Goal: Task Accomplishment & Management: Complete application form

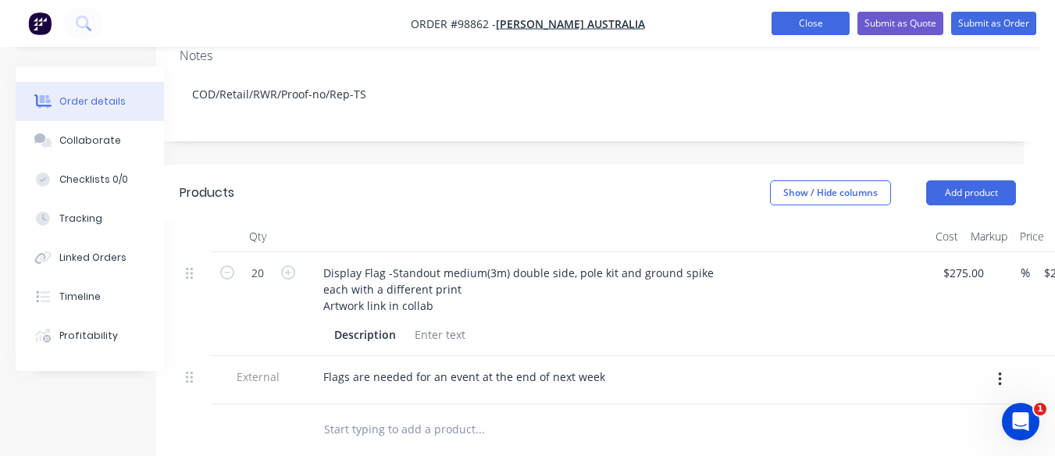
drag, startPoint x: 0, startPoint y: 0, endPoint x: 785, endPoint y: 22, distance: 785.6
click at [785, 22] on button "Close" at bounding box center [810, 23] width 78 height 23
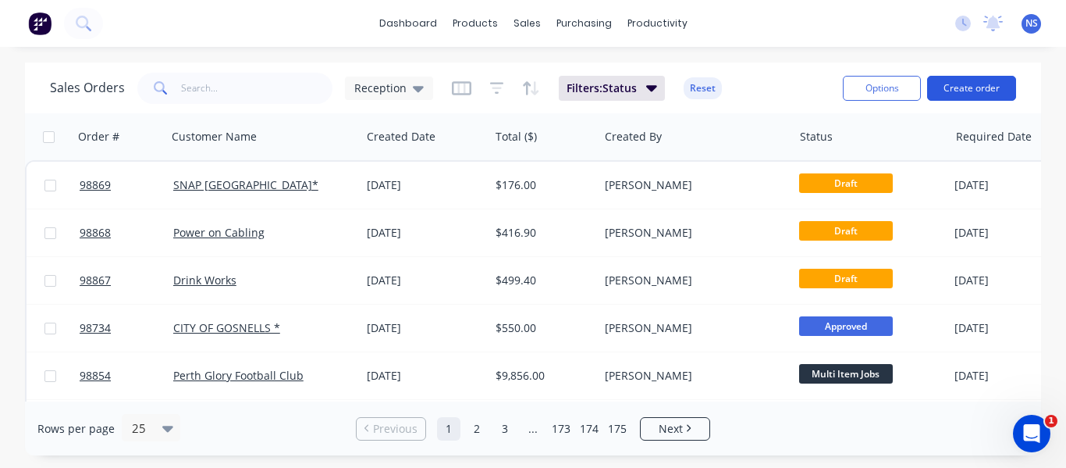
click at [969, 92] on button "Create order" at bounding box center [971, 88] width 89 height 25
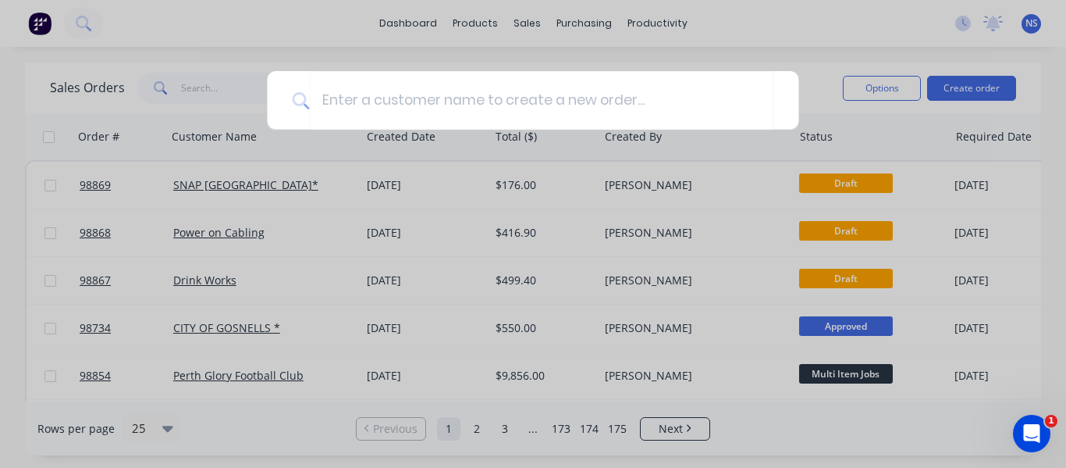
click at [453, 219] on div at bounding box center [533, 234] width 1066 height 468
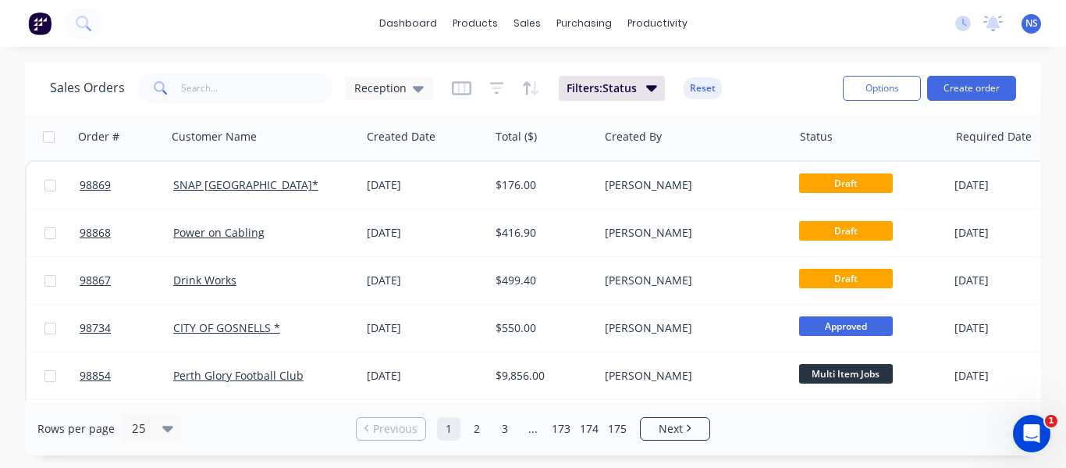
click at [453, 219] on div "[DATE]" at bounding box center [425, 232] width 129 height 47
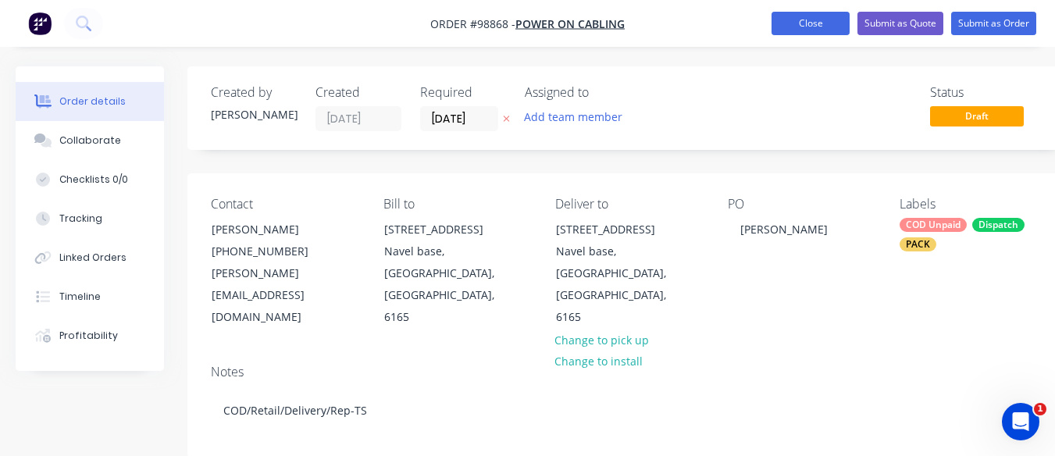
click at [817, 26] on button "Close" at bounding box center [810, 23] width 78 height 23
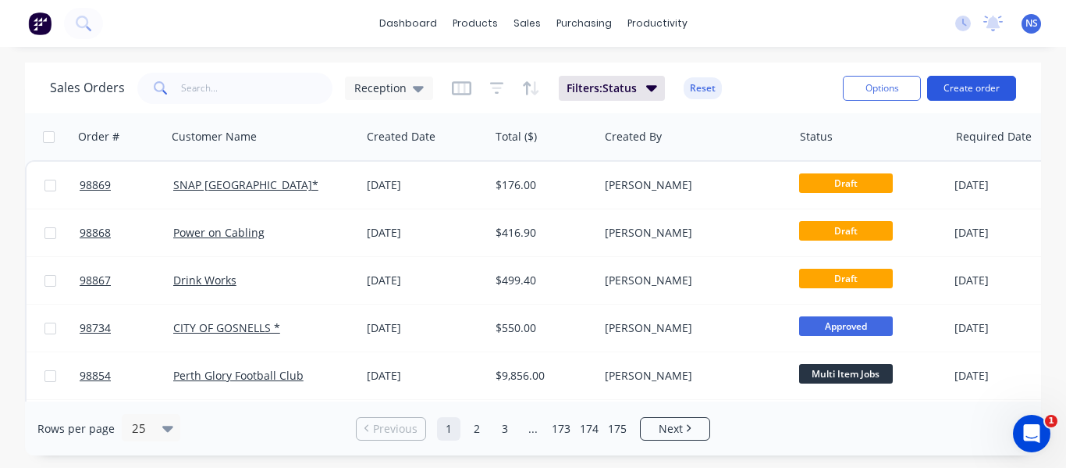
click at [970, 85] on button "Create order" at bounding box center [971, 88] width 89 height 25
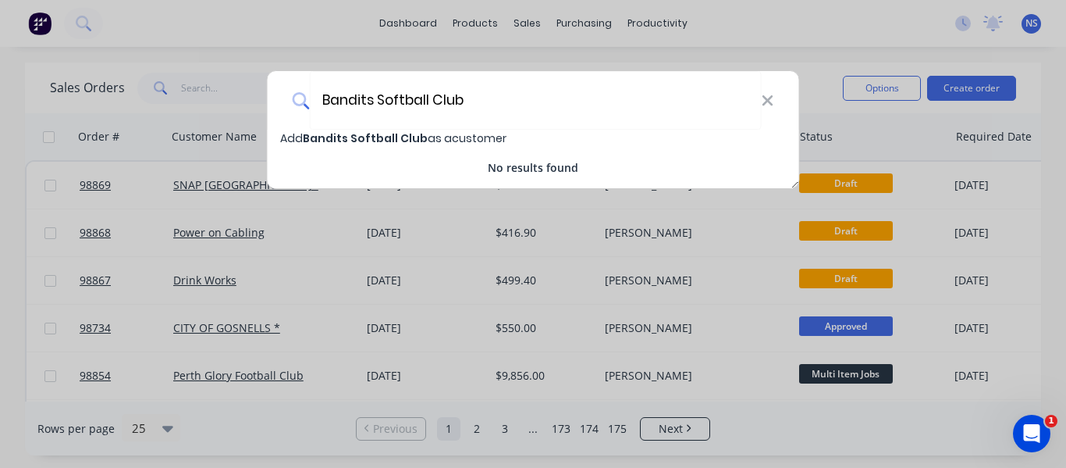
type input "Bandits Softball Club"
click at [372, 134] on span "Bandits Softball Club" at bounding box center [365, 138] width 125 height 16
select select "AU"
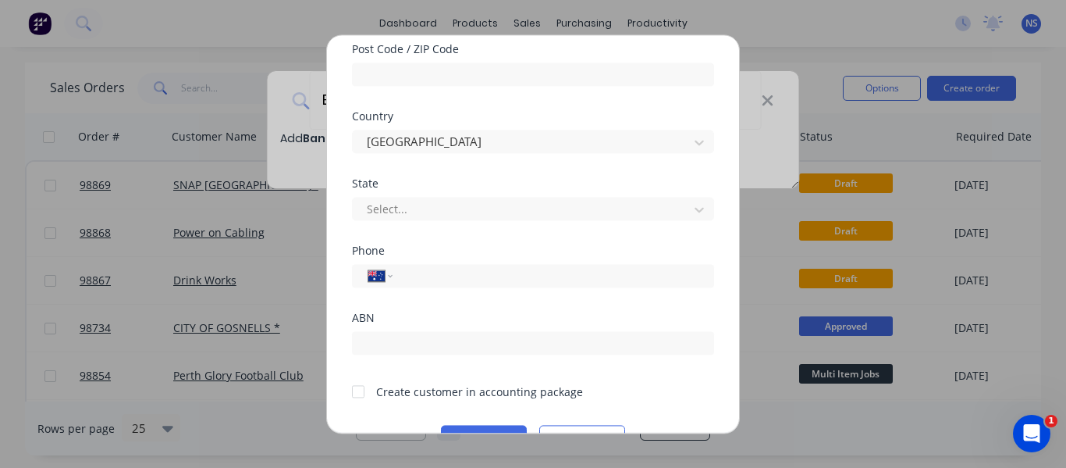
scroll to position [329, 0]
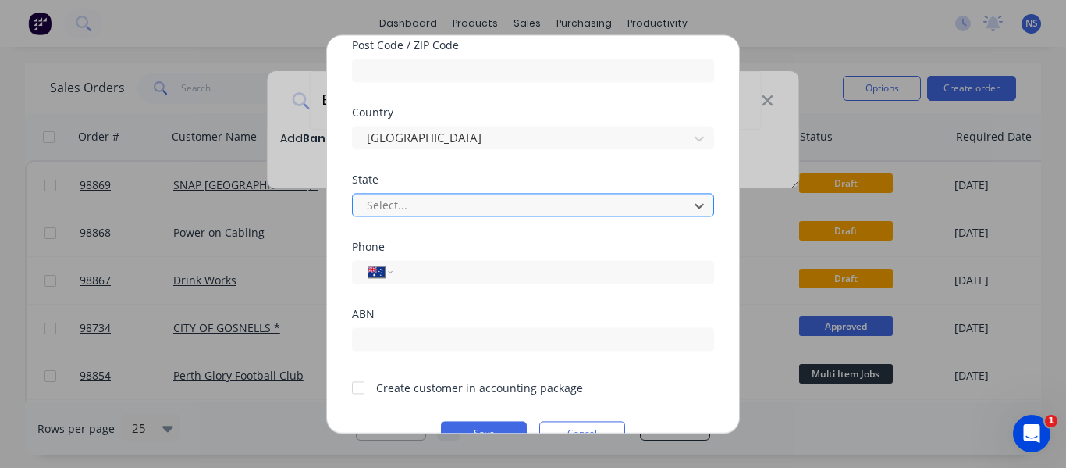
click at [450, 204] on div at bounding box center [522, 205] width 315 height 20
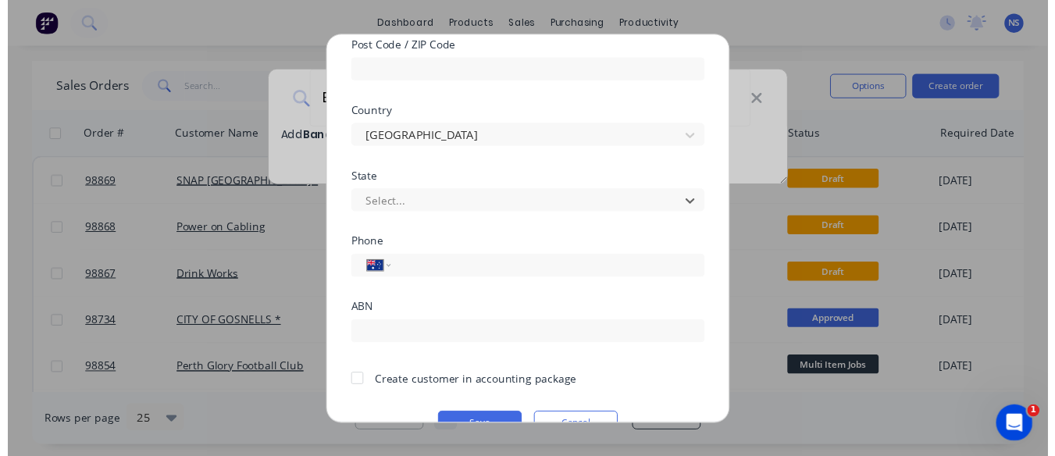
scroll to position [27, 0]
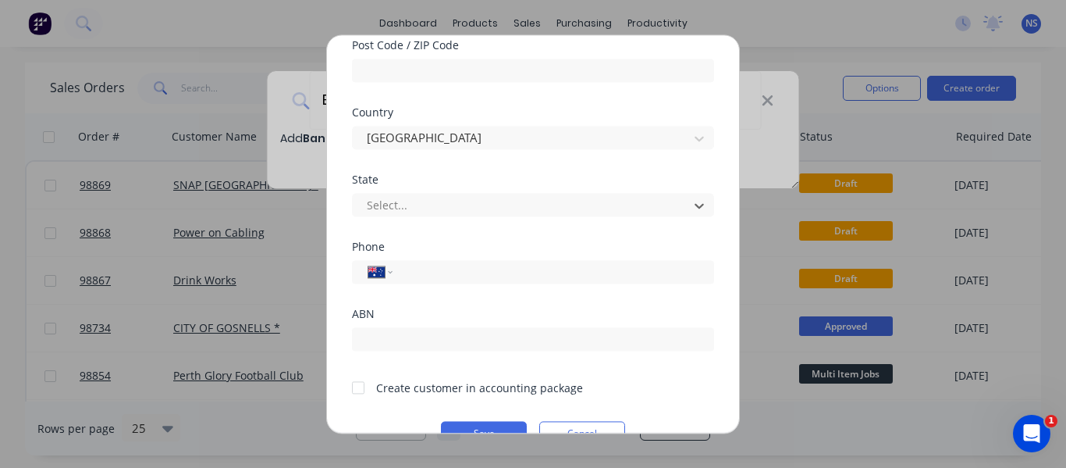
click at [468, 268] on input "tel" at bounding box center [551, 271] width 294 height 18
type input "0408 853 743"
click at [357, 386] on div at bounding box center [358, 387] width 31 height 31
click at [481, 425] on button "Save" at bounding box center [484, 433] width 86 height 25
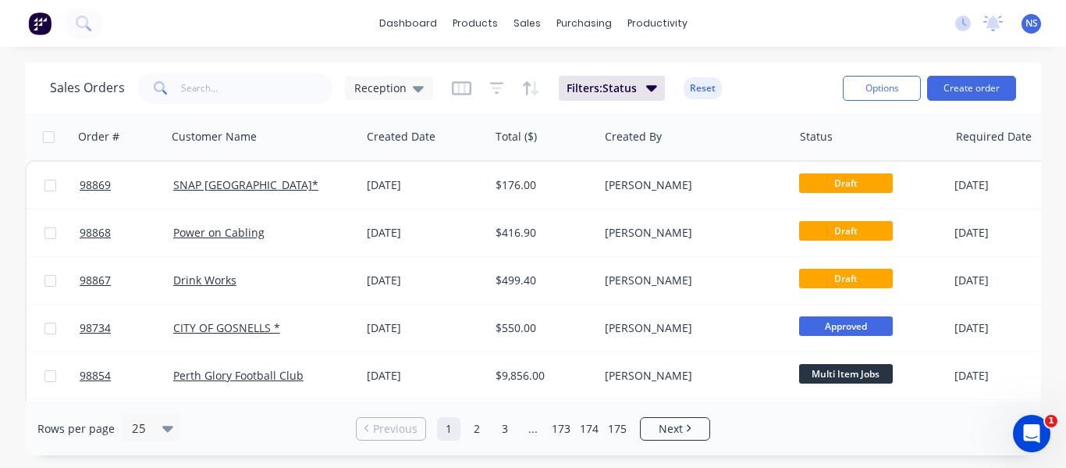
click at [481, 425] on link "2" at bounding box center [476, 428] width 23 height 23
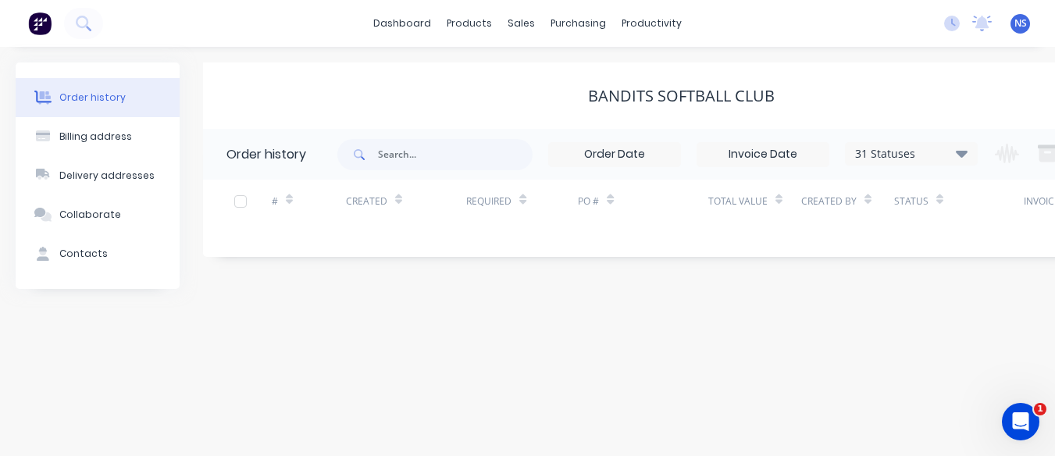
scroll to position [0, 104]
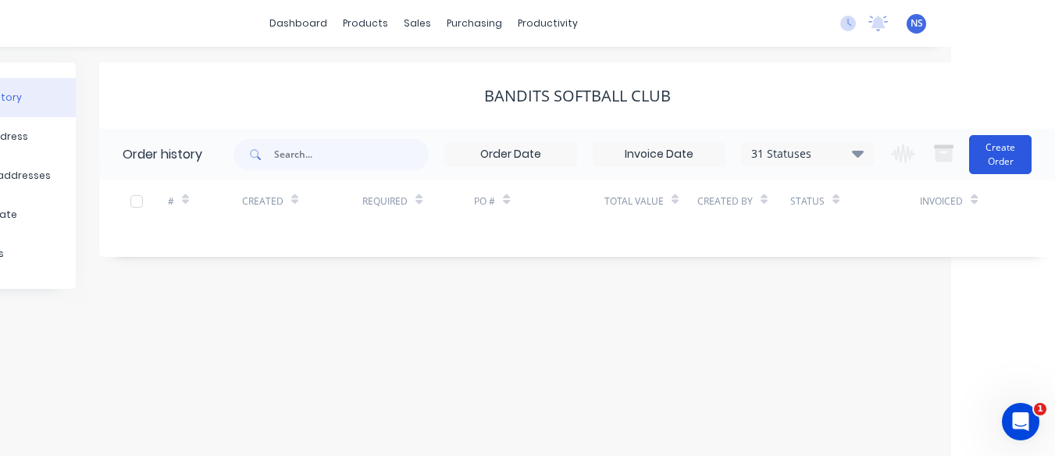
click at [986, 153] on button "Create Order" at bounding box center [1000, 154] width 62 height 39
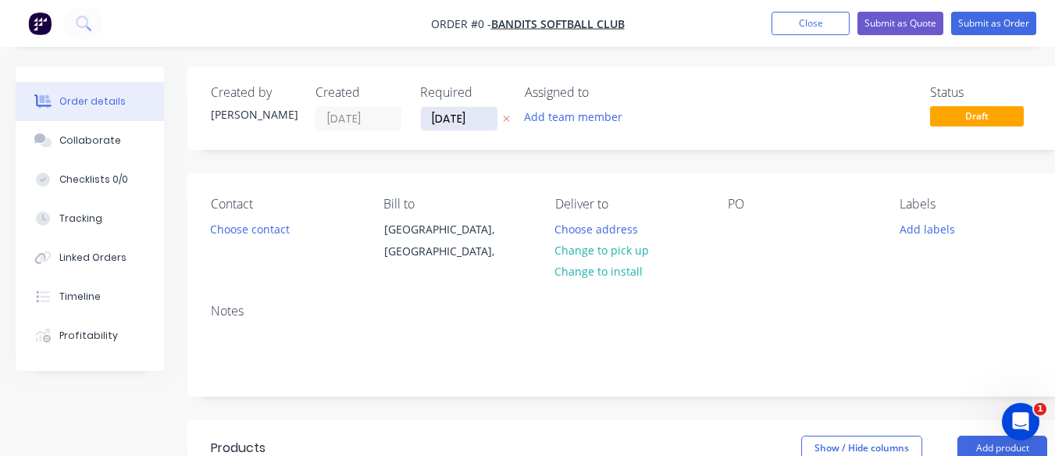
click at [450, 125] on input "[DATE]" at bounding box center [459, 118] width 77 height 23
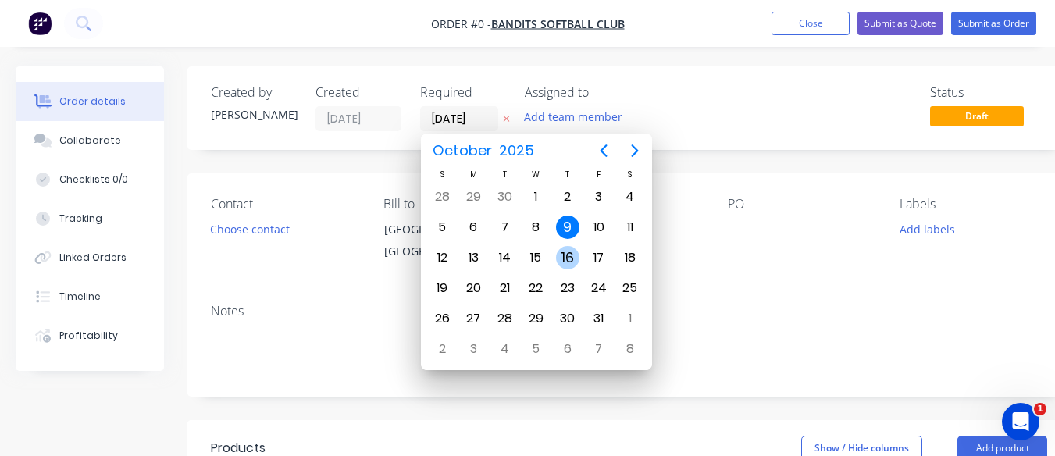
click at [569, 260] on div "16" at bounding box center [567, 257] width 23 height 23
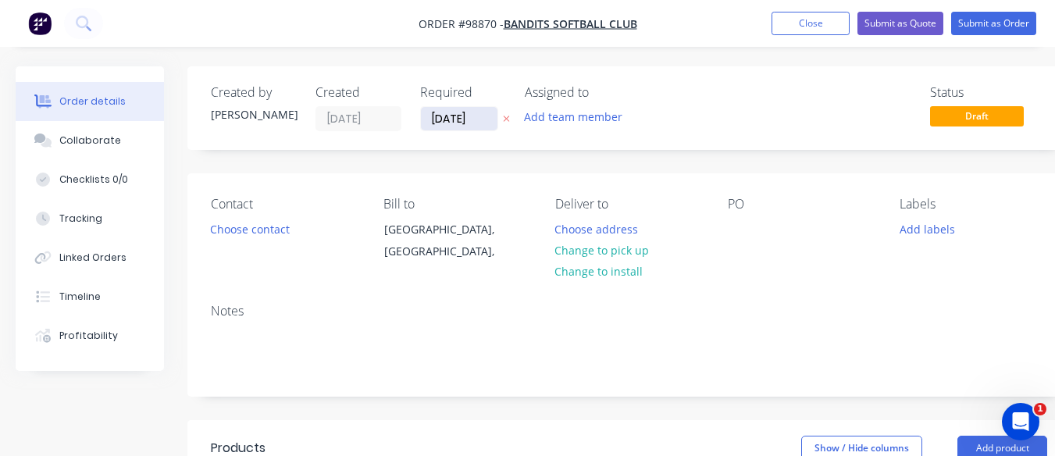
click at [447, 123] on input "[DATE]" at bounding box center [459, 118] width 77 height 23
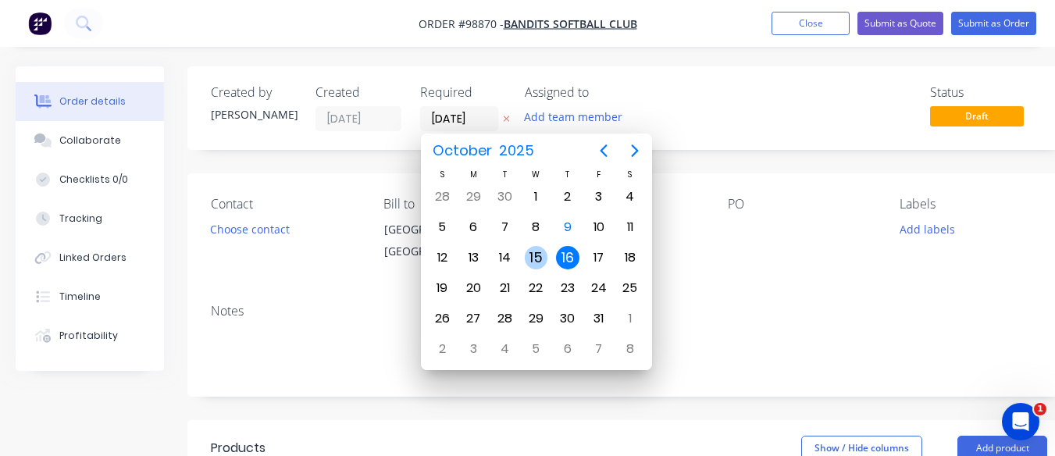
click at [538, 257] on div "15" at bounding box center [536, 257] width 23 height 23
type input "[DATE]"
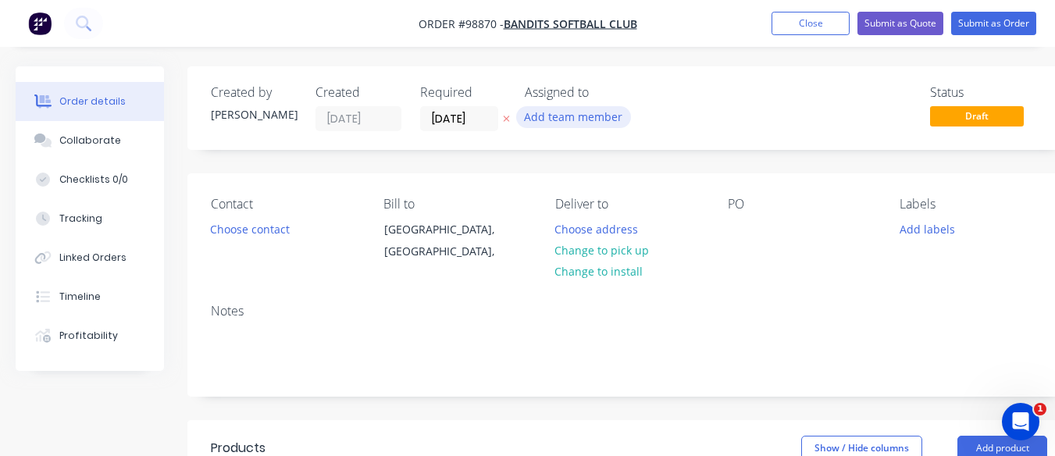
click at [566, 119] on button "Add team member" at bounding box center [573, 116] width 115 height 21
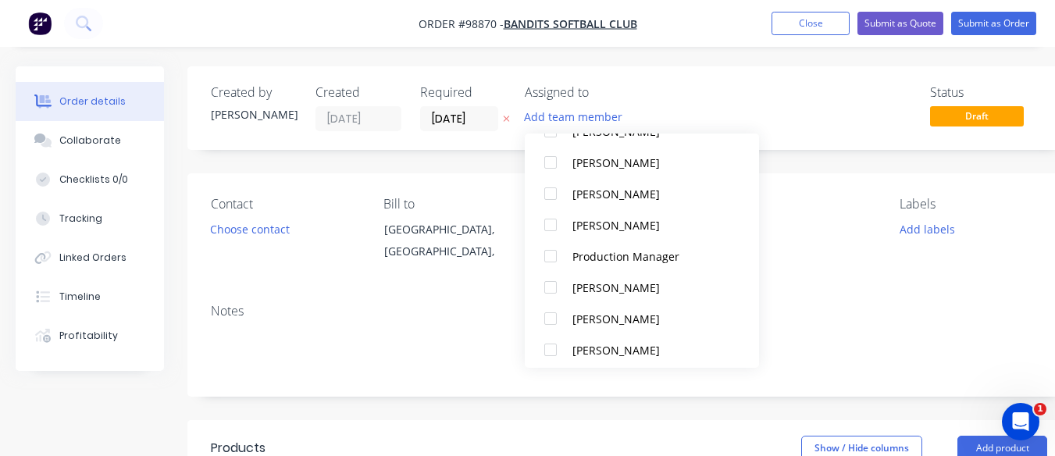
scroll to position [424, 0]
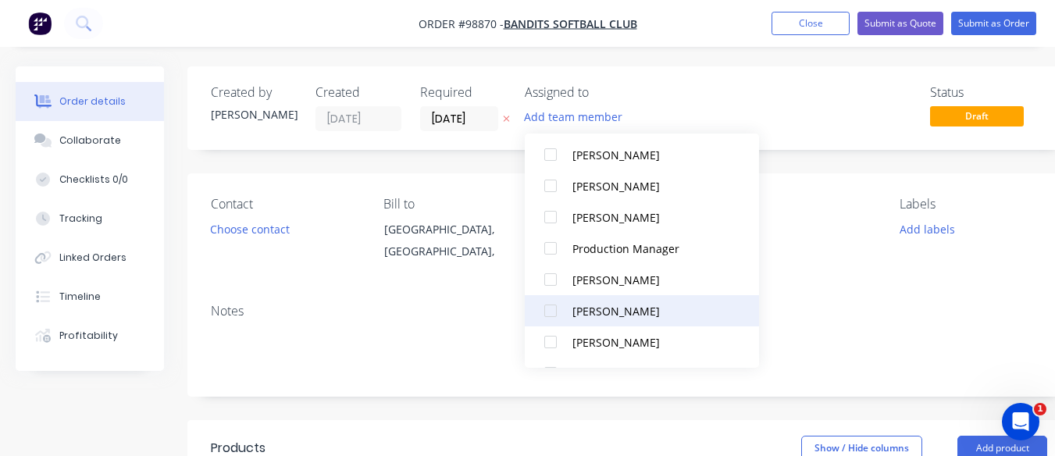
click at [628, 304] on div "[PERSON_NAME]" at bounding box center [650, 311] width 156 height 16
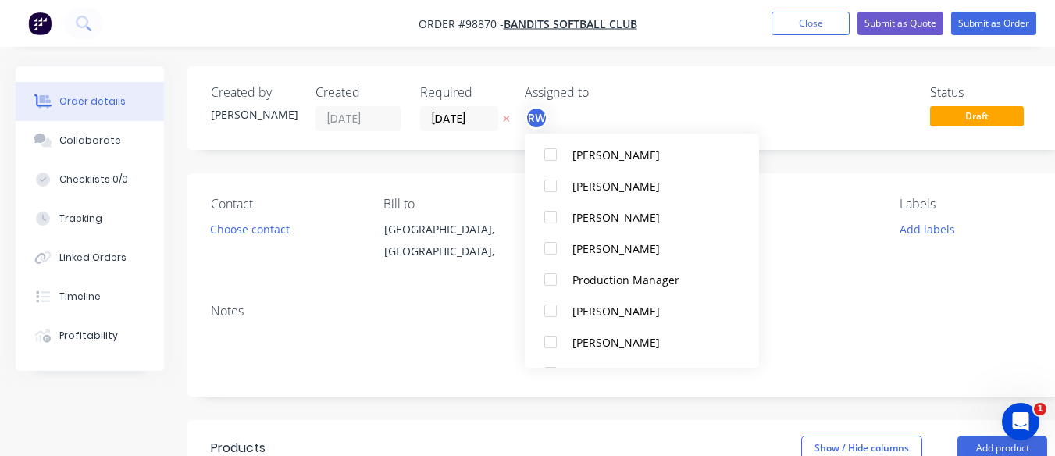
scroll to position [0, 0]
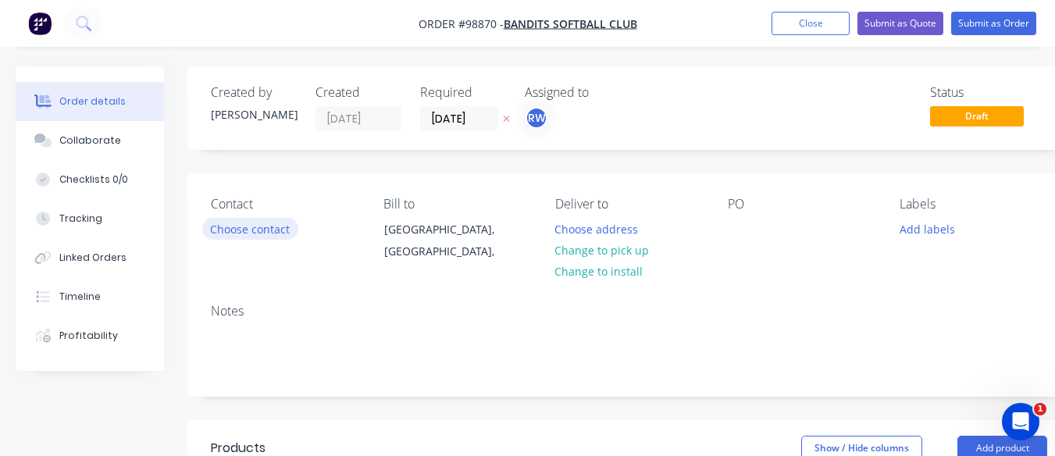
click at [237, 234] on button "Choose contact" at bounding box center [250, 228] width 96 height 21
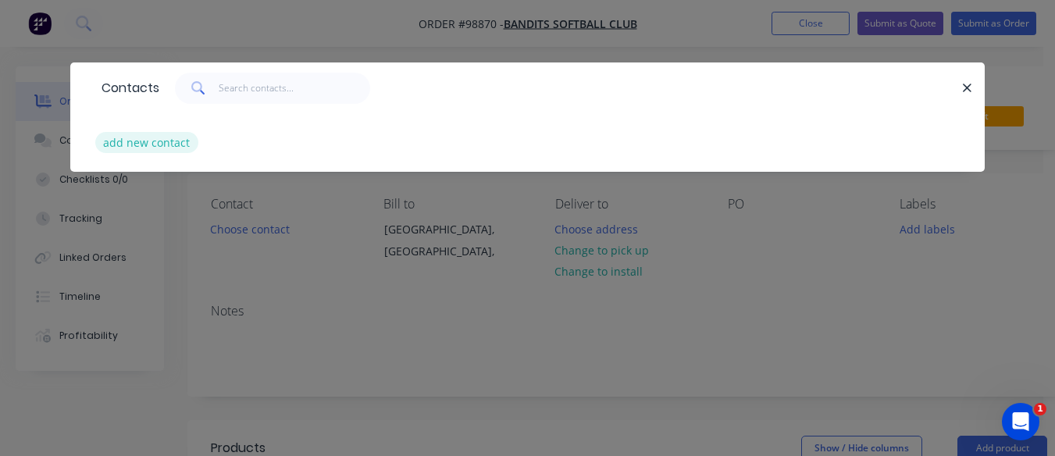
click at [135, 141] on button "add new contact" at bounding box center [146, 142] width 103 height 21
select select "AU"
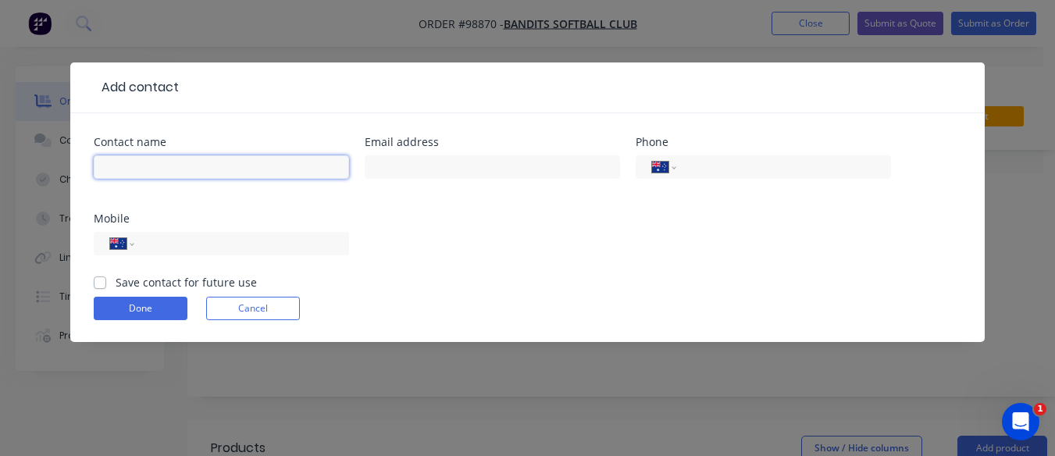
click at [122, 167] on input "text" at bounding box center [221, 166] width 255 height 23
type input "[PERSON_NAME]"
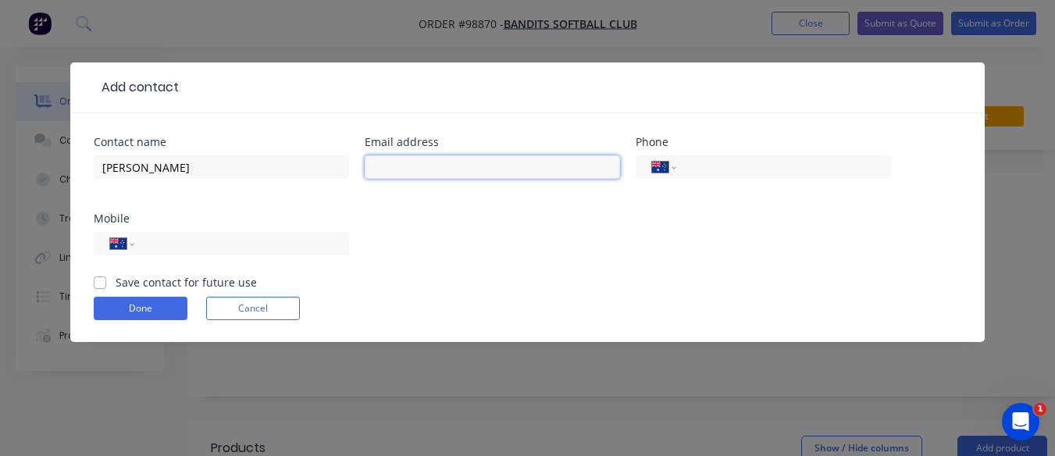
click at [411, 159] on input "text" at bounding box center [492, 166] width 255 height 23
type input "[PERSON_NAME][EMAIL_ADDRESS][DOMAIN_NAME]"
click at [157, 241] on input "tel" at bounding box center [238, 244] width 187 height 18
type input "0408 853 743"
click at [116, 283] on label "Save contact for future use" at bounding box center [186, 282] width 141 height 16
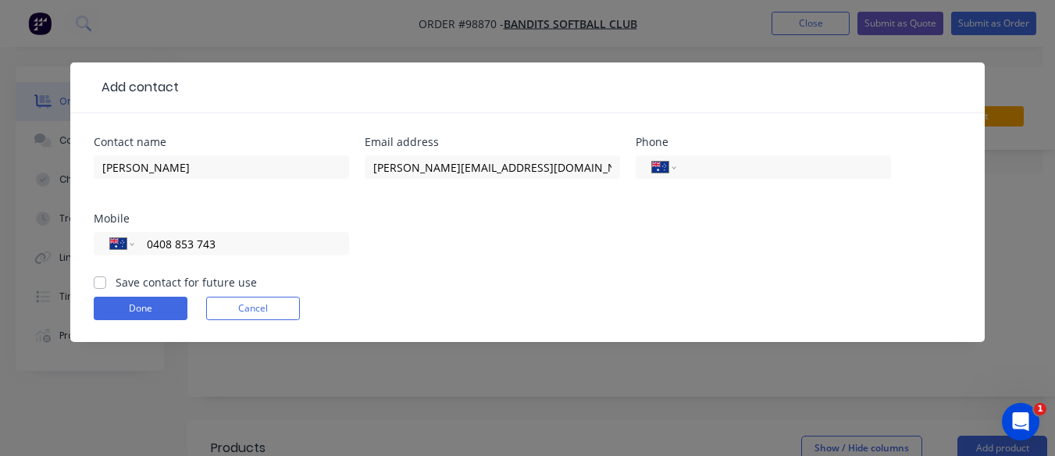
click at [100, 283] on input "Save contact for future use" at bounding box center [100, 281] width 12 height 15
checkbox input "true"
click at [124, 299] on button "Done" at bounding box center [141, 308] width 94 height 23
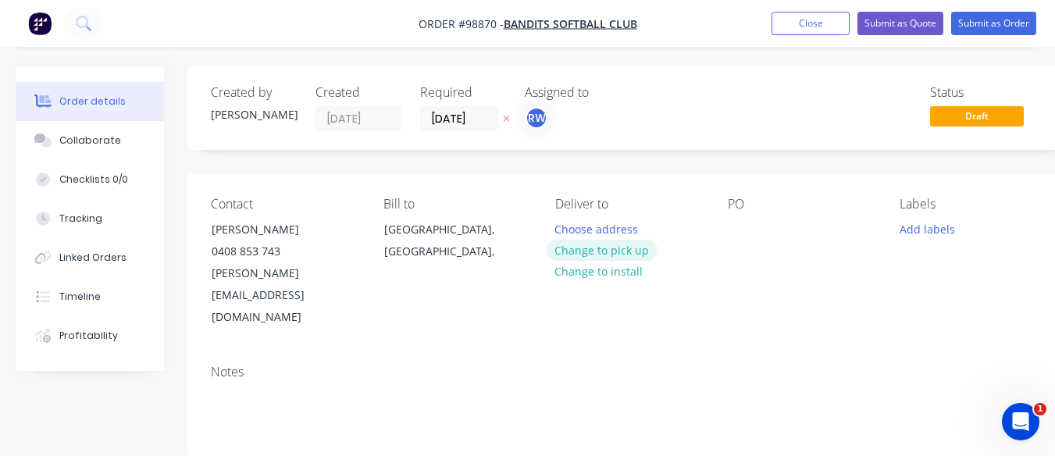
click at [583, 251] on button "Change to pick up" at bounding box center [601, 250] width 111 height 21
click at [559, 223] on div at bounding box center [567, 229] width 25 height 23
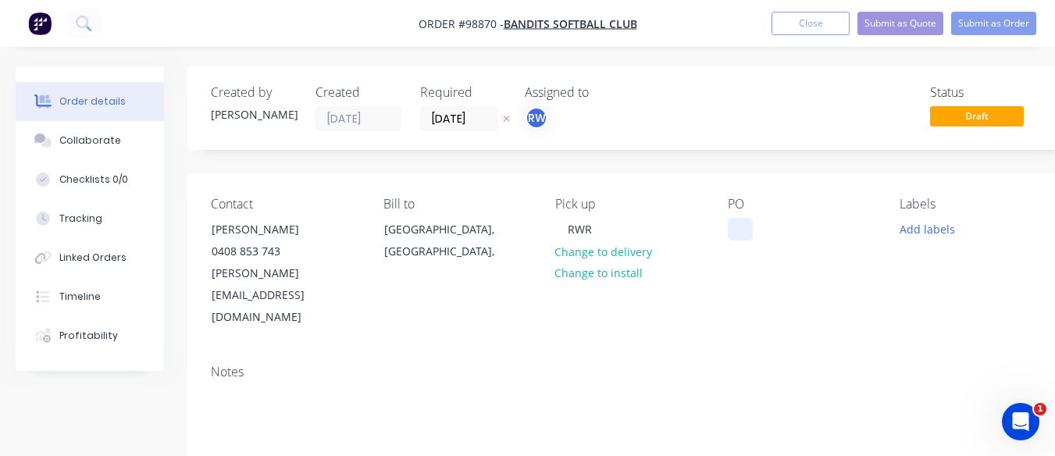
click at [736, 227] on div at bounding box center [740, 229] width 25 height 23
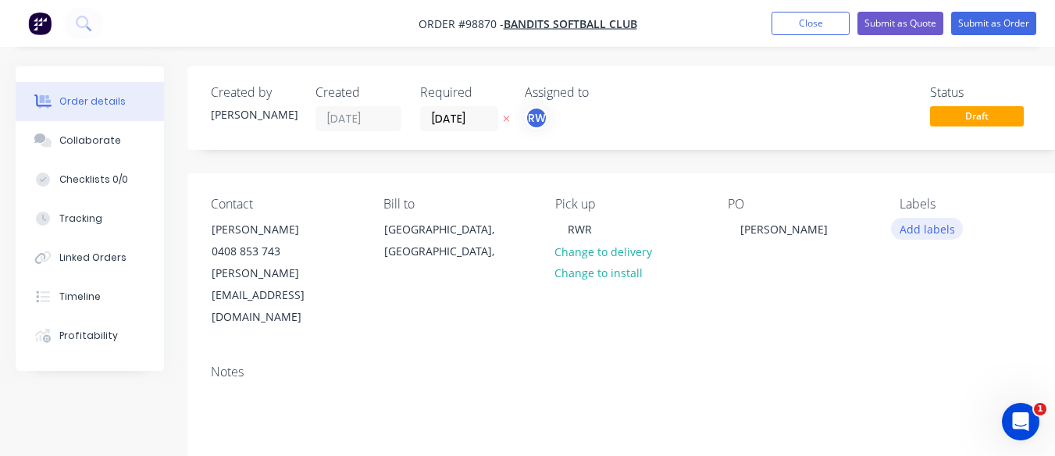
click at [919, 233] on button "Add labels" at bounding box center [927, 228] width 72 height 21
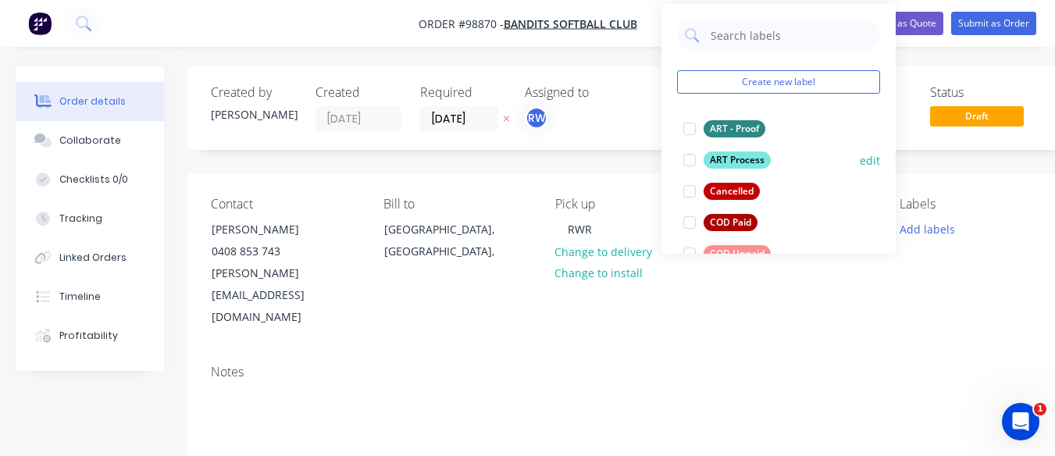
click at [692, 157] on div at bounding box center [689, 159] width 31 height 31
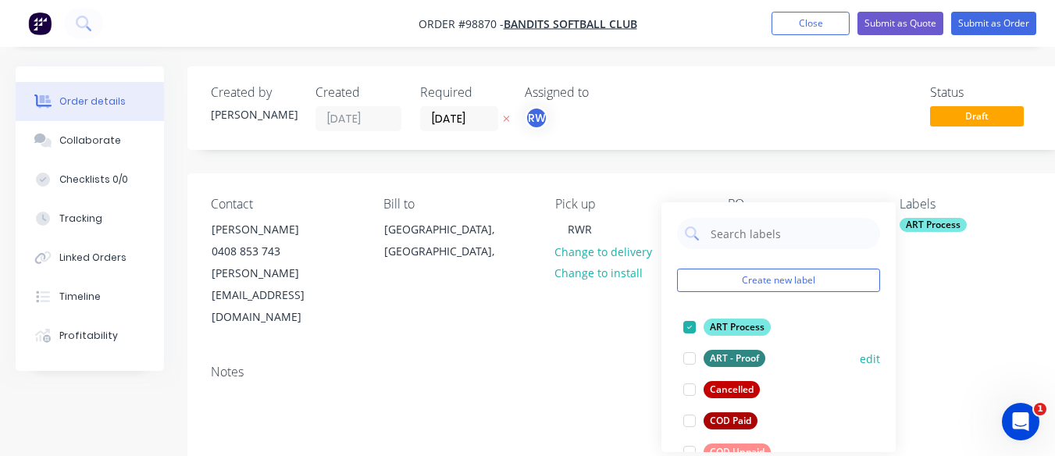
click at [687, 357] on div at bounding box center [689, 358] width 31 height 31
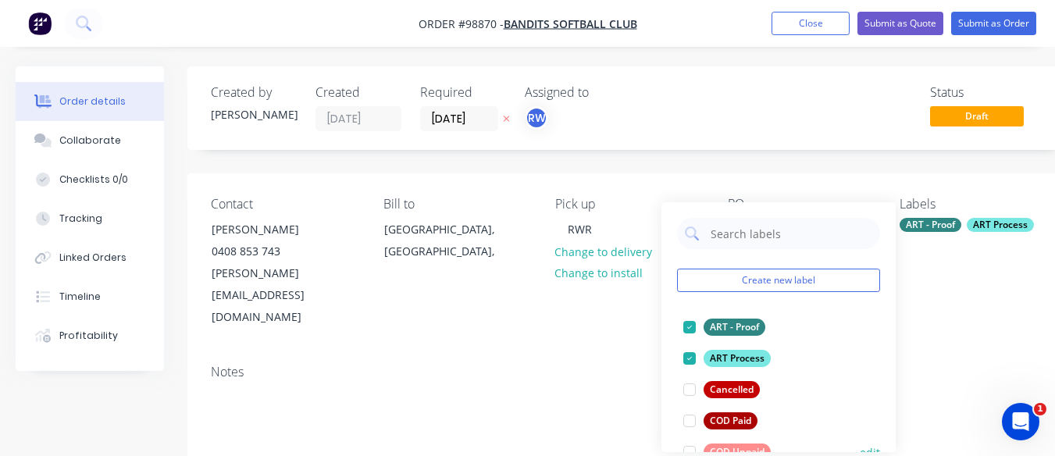
click at [692, 447] on div at bounding box center [689, 451] width 31 height 31
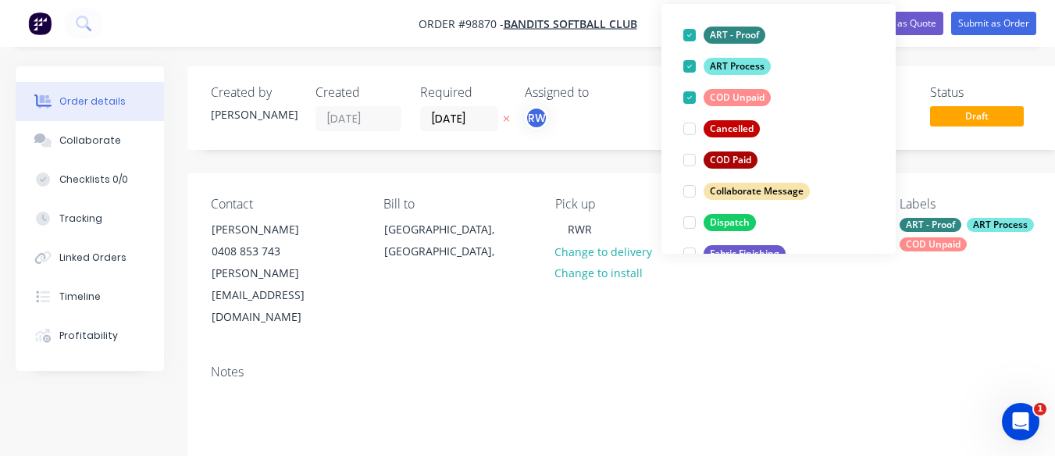
scroll to position [125, 0]
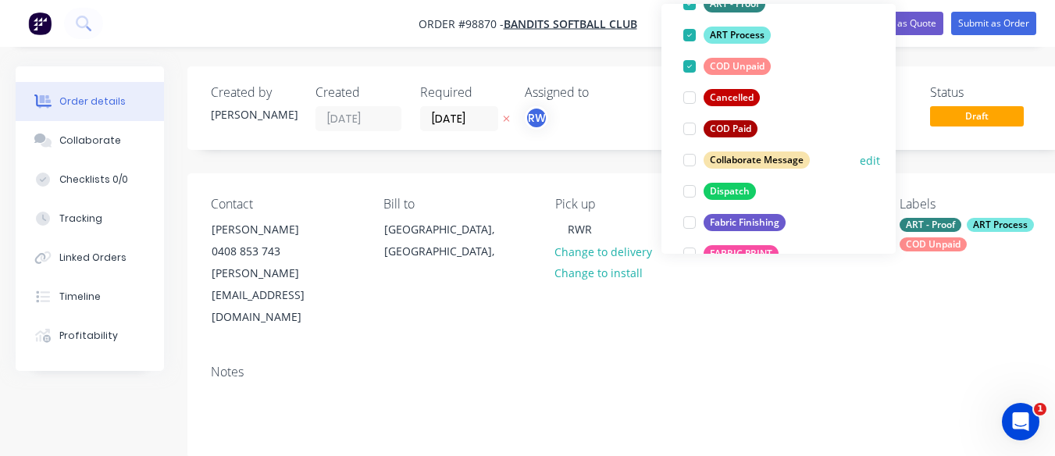
click at [692, 159] on div at bounding box center [689, 159] width 31 height 31
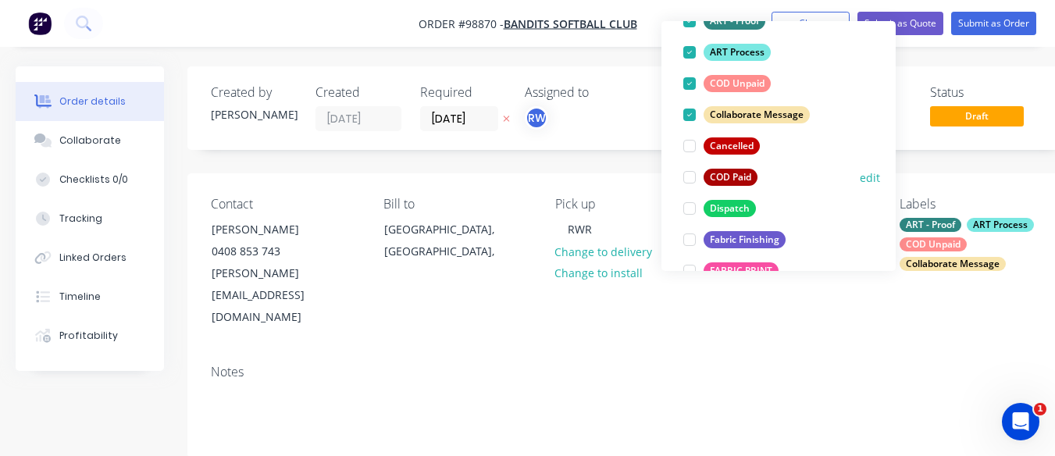
click at [688, 176] on div at bounding box center [689, 177] width 31 height 31
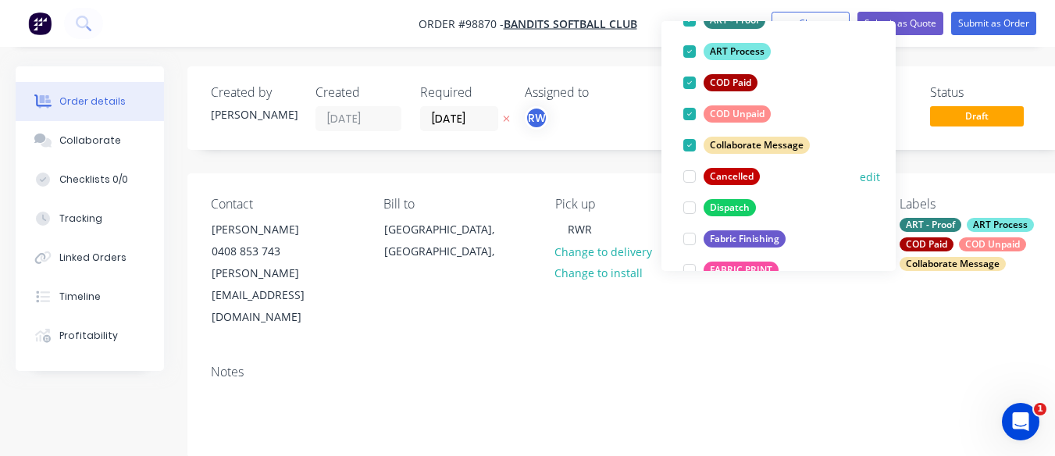
scroll to position [126, 0]
click at [689, 235] on div at bounding box center [689, 237] width 31 height 31
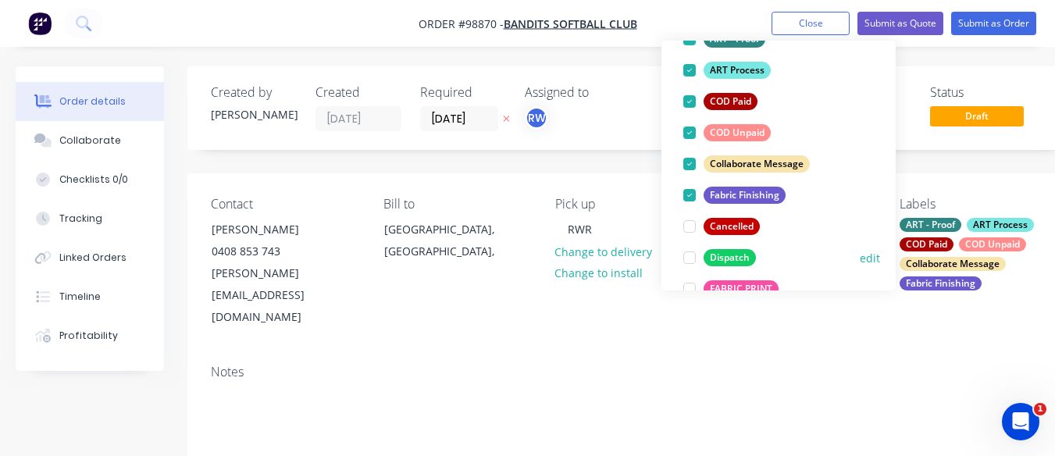
click at [689, 258] on div at bounding box center [689, 257] width 31 height 31
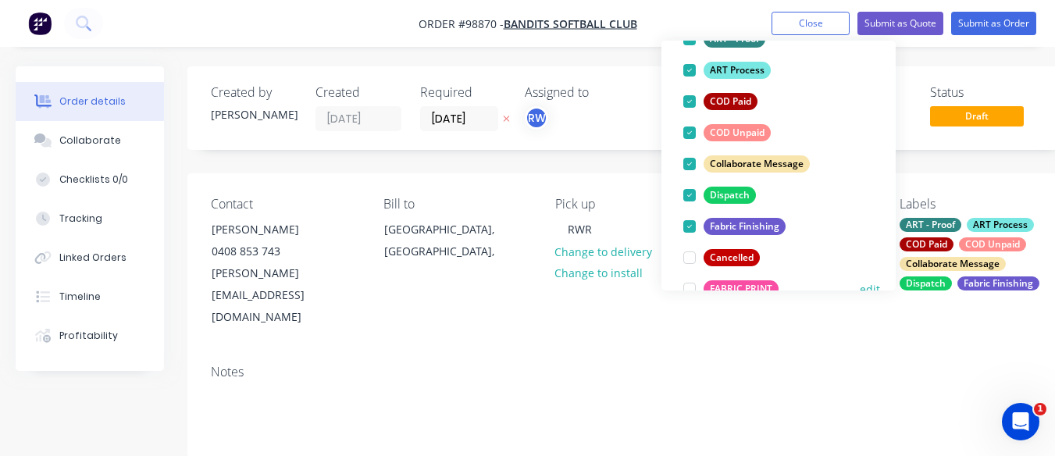
click at [689, 283] on div at bounding box center [689, 288] width 31 height 31
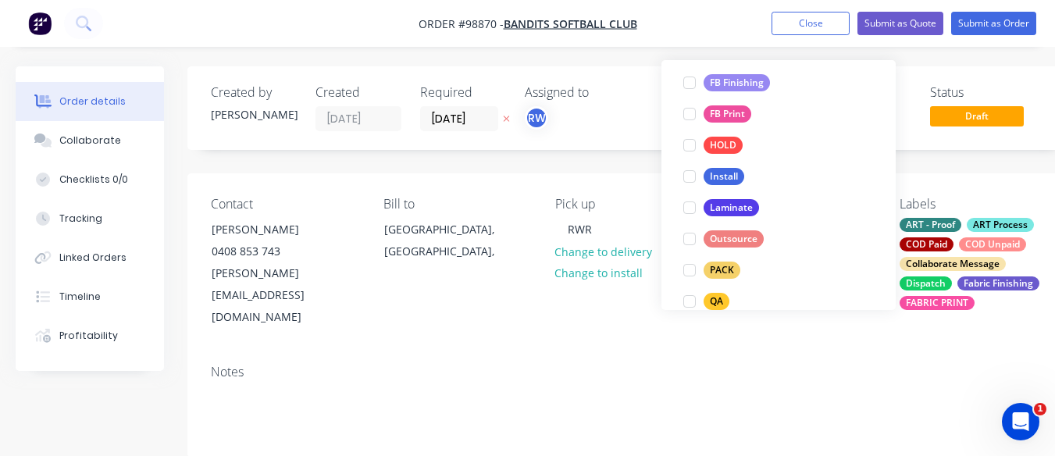
scroll to position [439, 0]
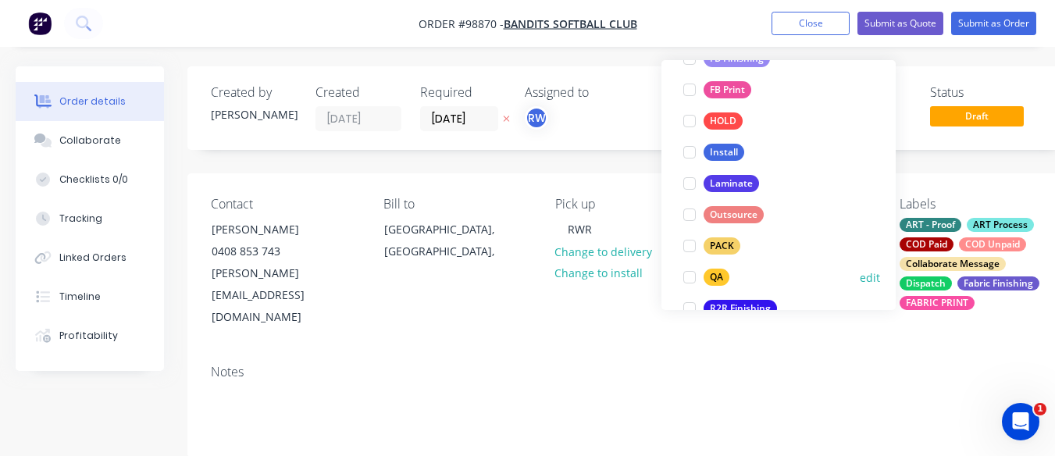
click at [687, 283] on div at bounding box center [689, 277] width 31 height 31
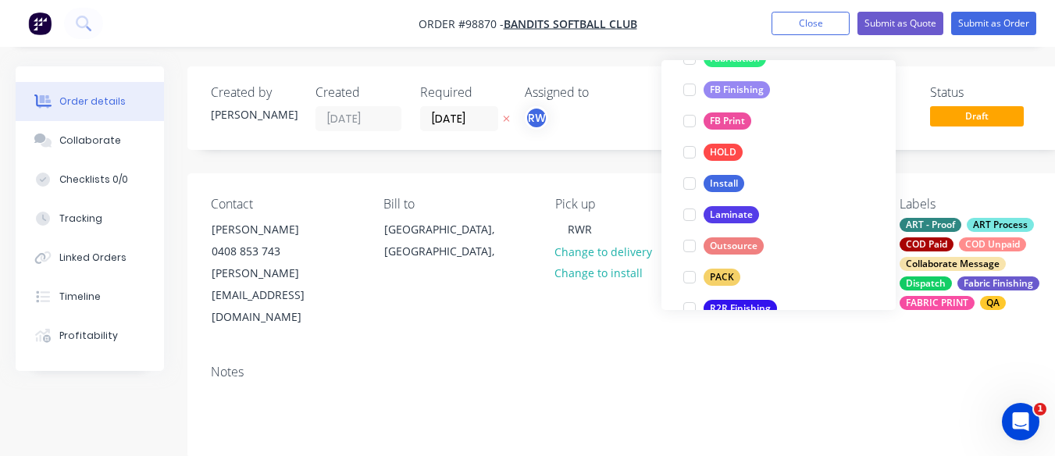
scroll to position [470, 0]
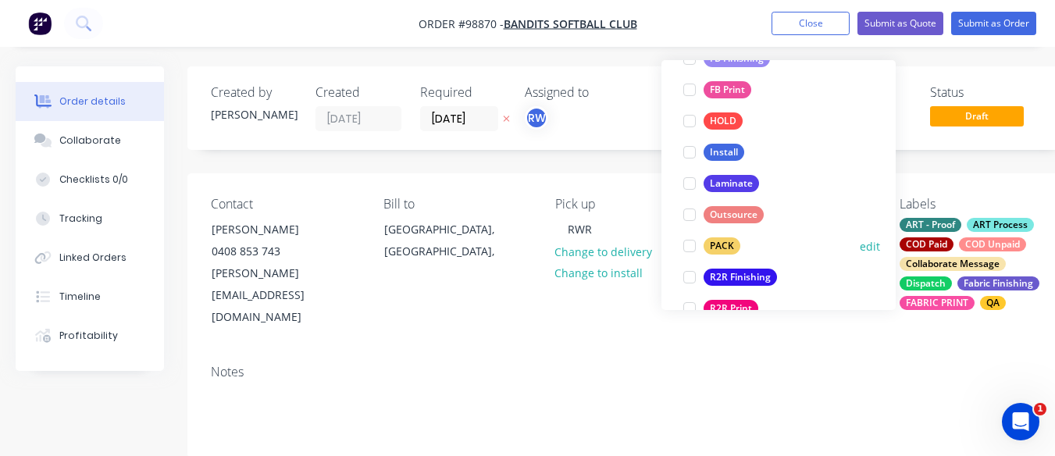
click at [696, 245] on div at bounding box center [689, 245] width 31 height 31
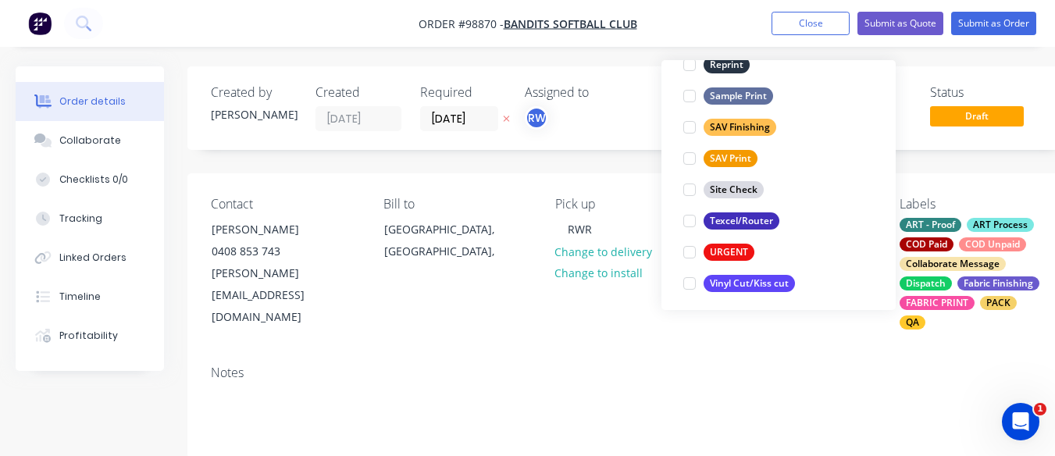
scroll to position [749, 0]
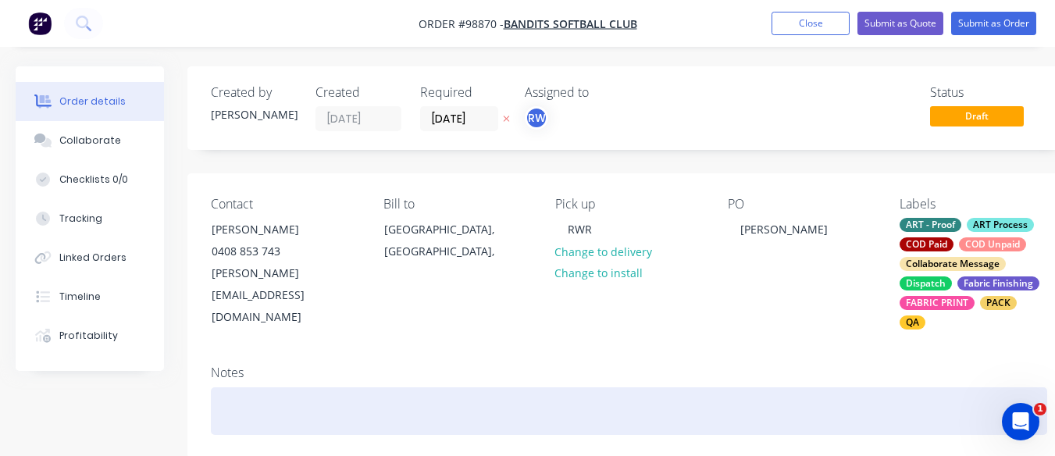
click at [252, 387] on div at bounding box center [629, 411] width 836 height 48
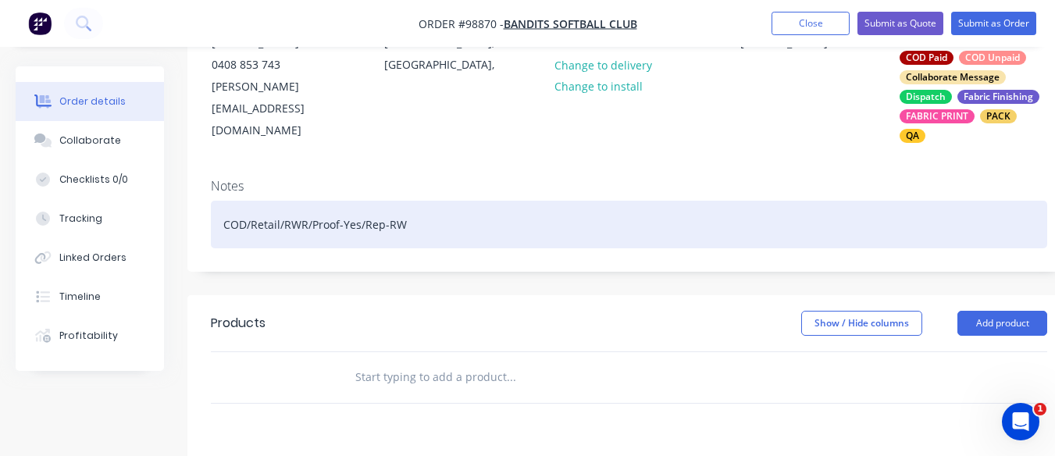
scroll to position [187, 0]
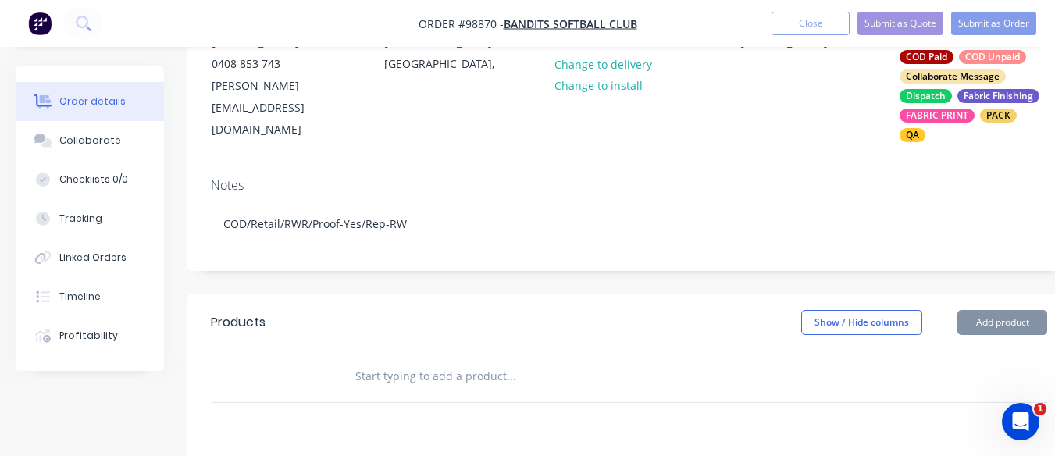
click at [464, 361] on input "text" at bounding box center [510, 376] width 312 height 31
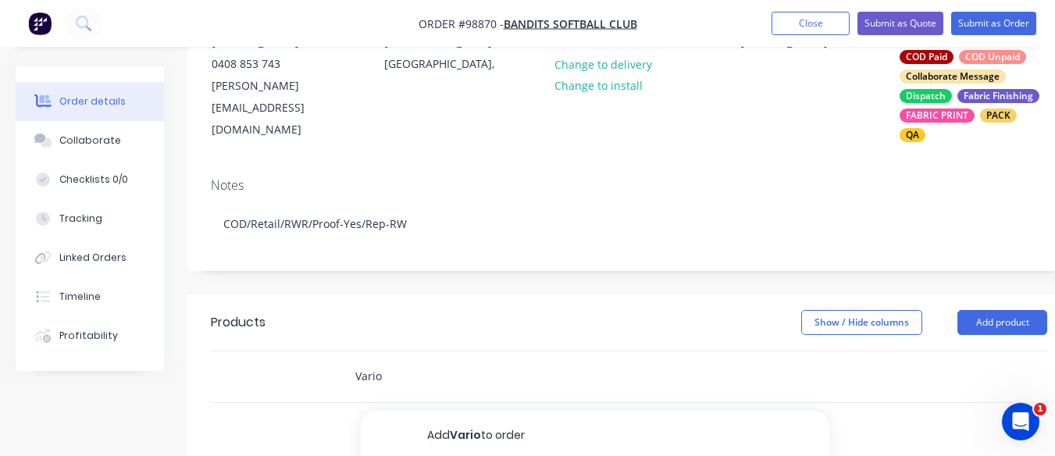
click at [454, 361] on input "Vario" at bounding box center [510, 376] width 312 height 31
click at [454, 363] on input "Vario" at bounding box center [510, 376] width 312 height 31
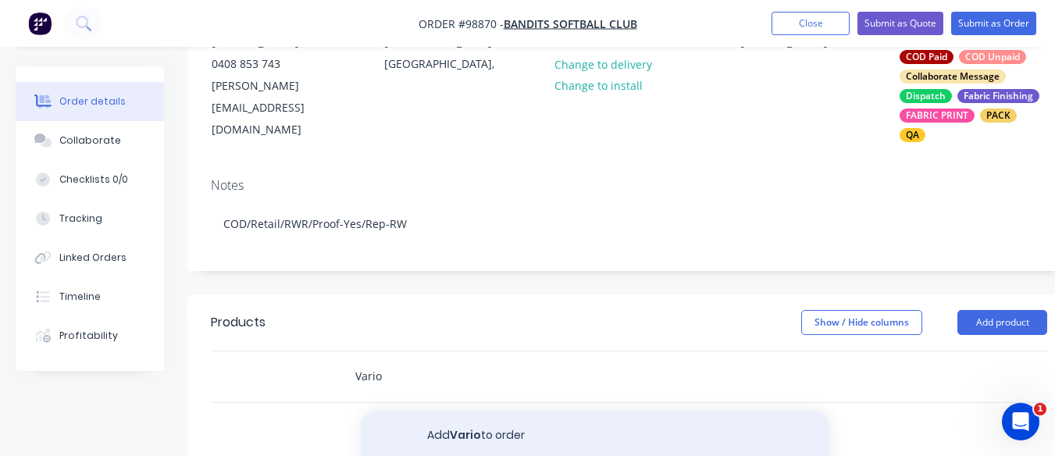
type input "Vario"
click at [493, 418] on button "Add Vario to order" at bounding box center [595, 436] width 468 height 50
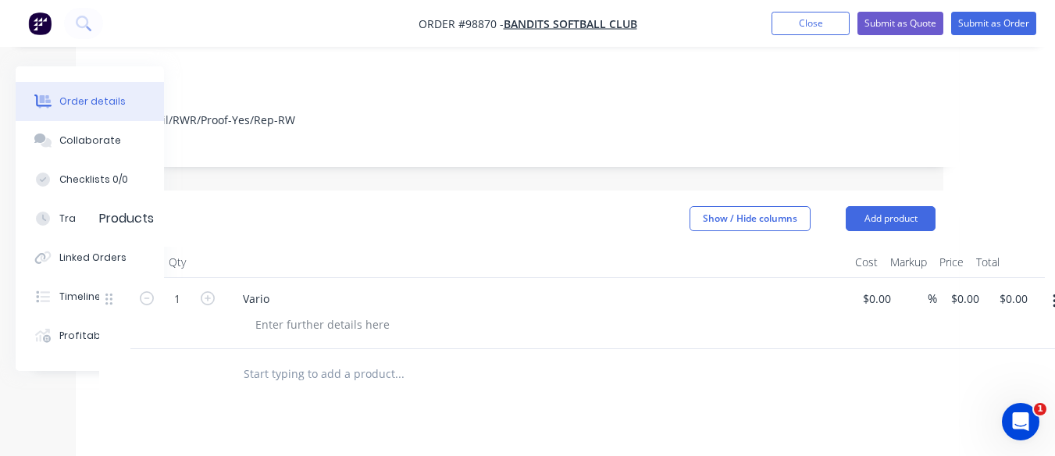
scroll to position [291, 130]
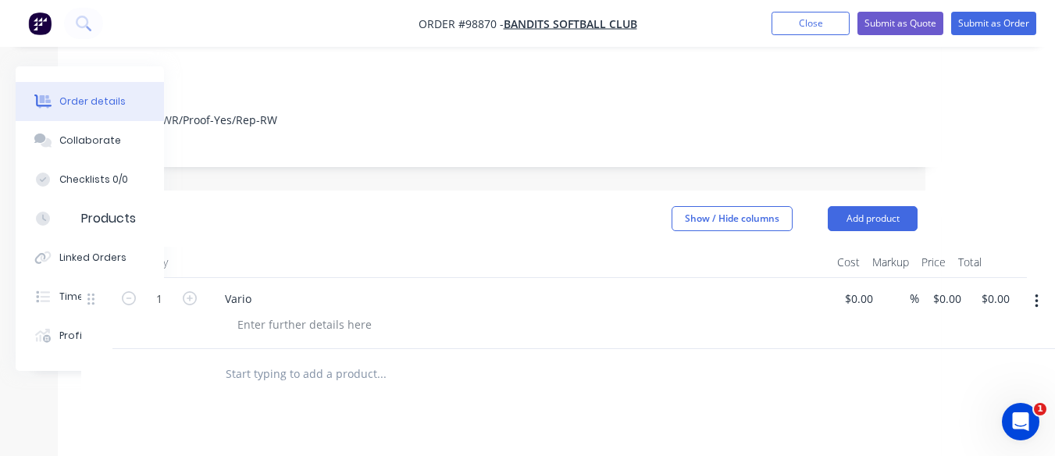
click at [1032, 287] on button "button" at bounding box center [1036, 301] width 37 height 28
click at [940, 393] on div "Delete" at bounding box center [980, 404] width 120 height 23
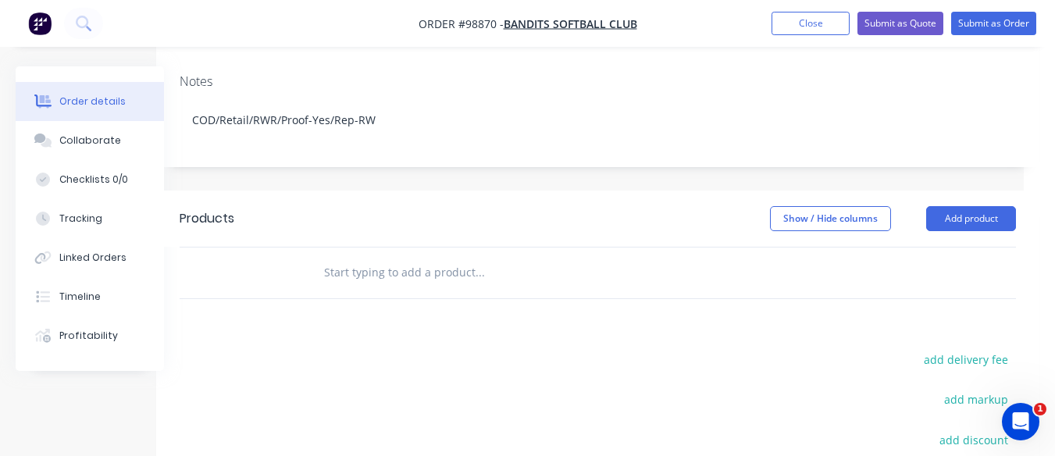
scroll to position [291, 31]
click at [423, 257] on input "text" at bounding box center [479, 272] width 312 height 31
click at [980, 206] on button "Add product" at bounding box center [971, 218] width 90 height 25
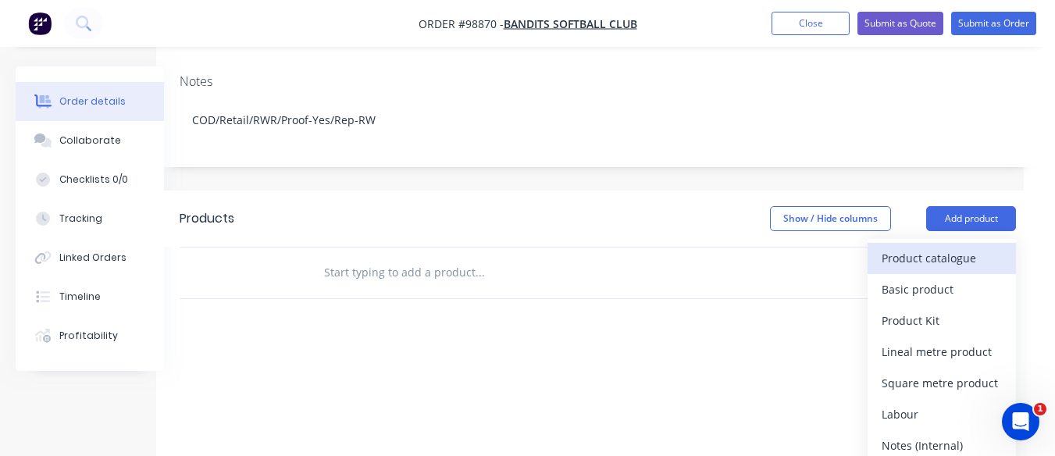
click at [949, 247] on div "Product catalogue" at bounding box center [941, 258] width 120 height 23
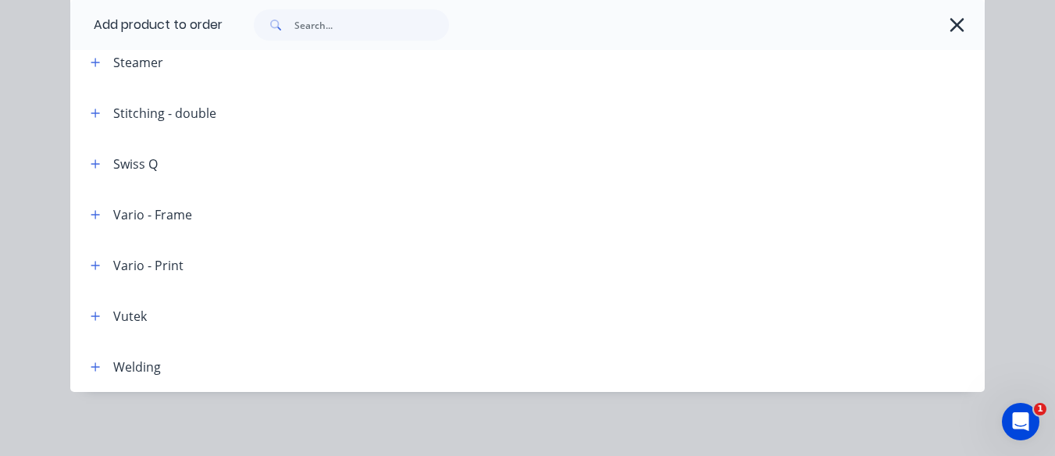
scroll to position [2169, 0]
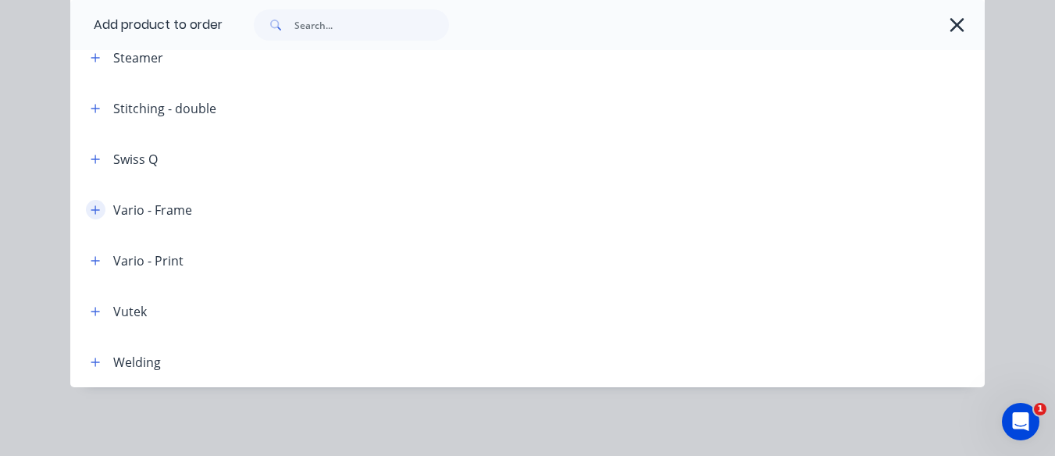
click at [94, 208] on icon "button" at bounding box center [95, 210] width 9 height 11
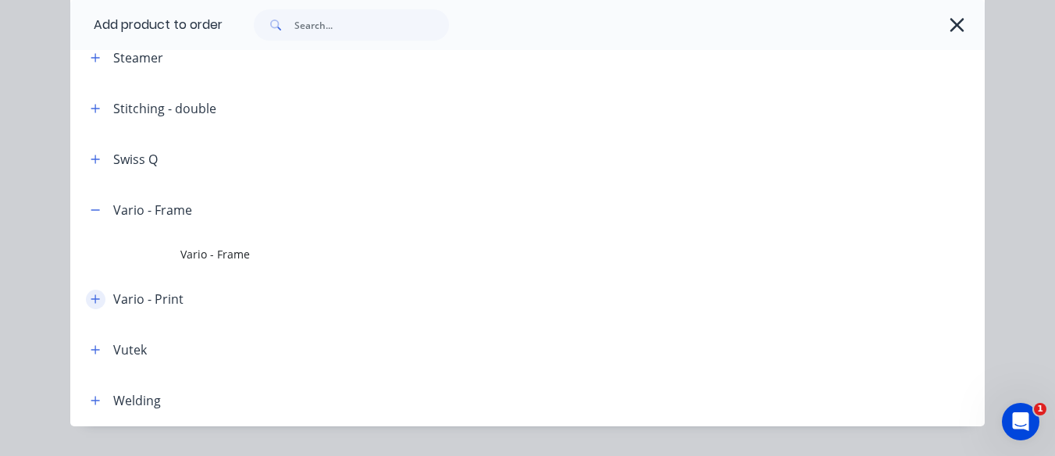
click at [89, 308] on button "button" at bounding box center [96, 300] width 20 height 20
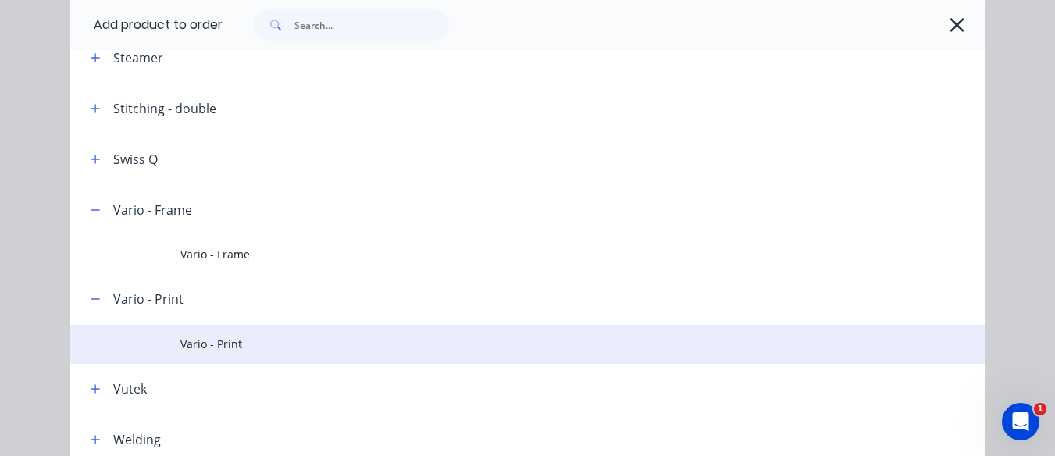
click at [198, 351] on span "Vario - Print" at bounding box center [501, 344] width 643 height 16
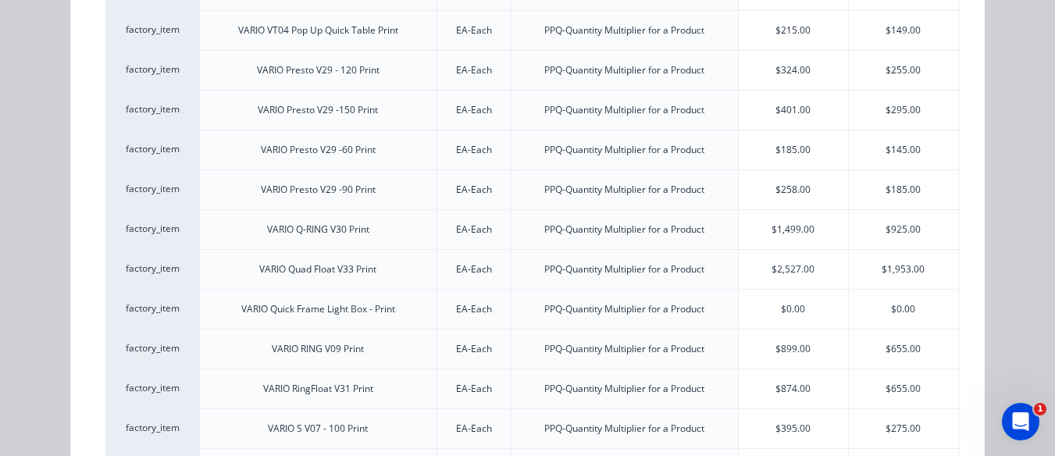
scroll to position [1963, 0]
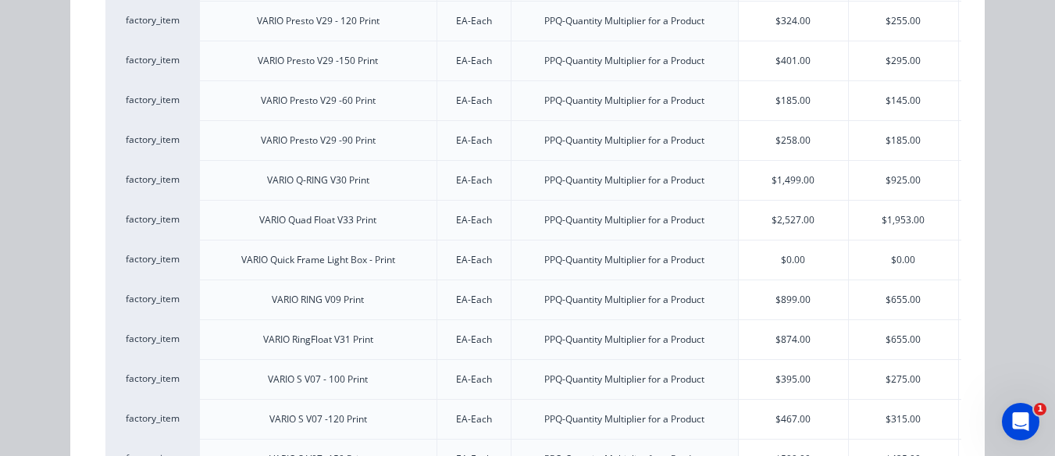
click at [514, 377] on div "PPQ-Quantity Multiplier for a Product" at bounding box center [624, 379] width 227 height 40
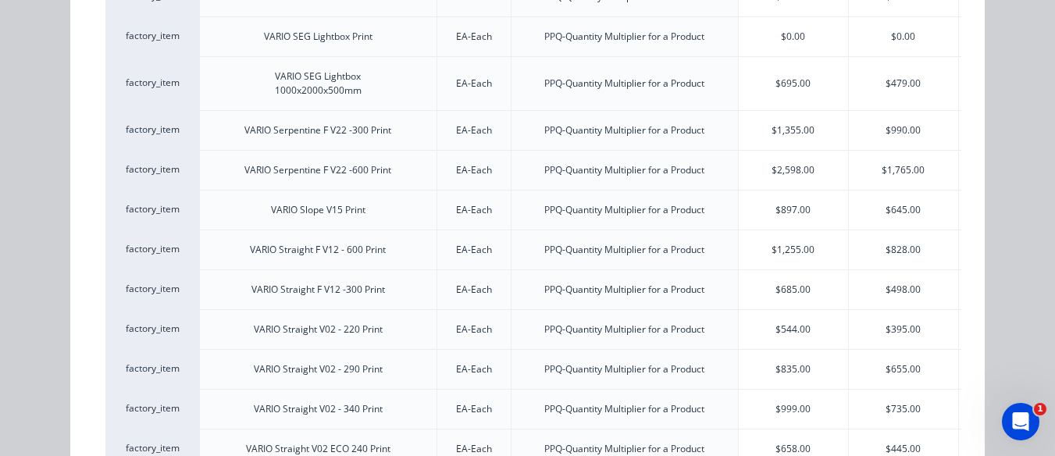
scroll to position [2479, 0]
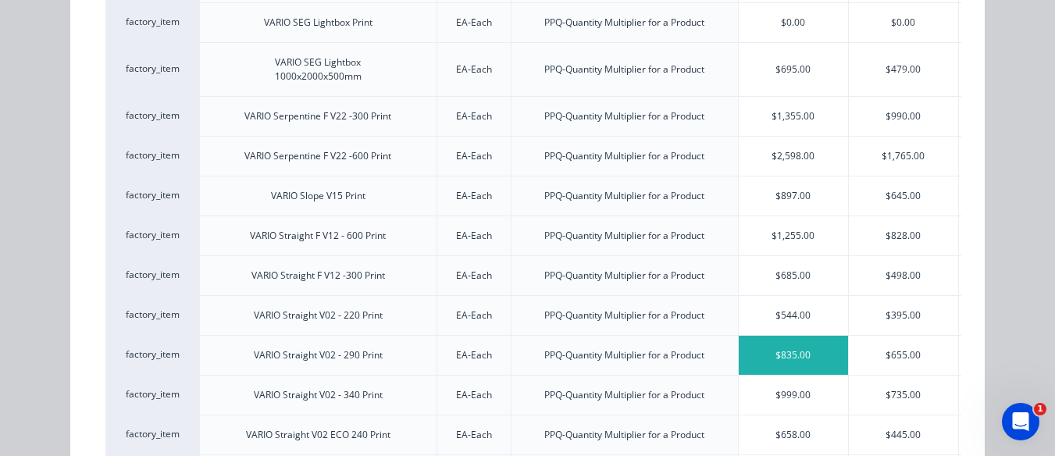
click at [788, 358] on div "$835.00" at bounding box center [792, 355] width 109 height 39
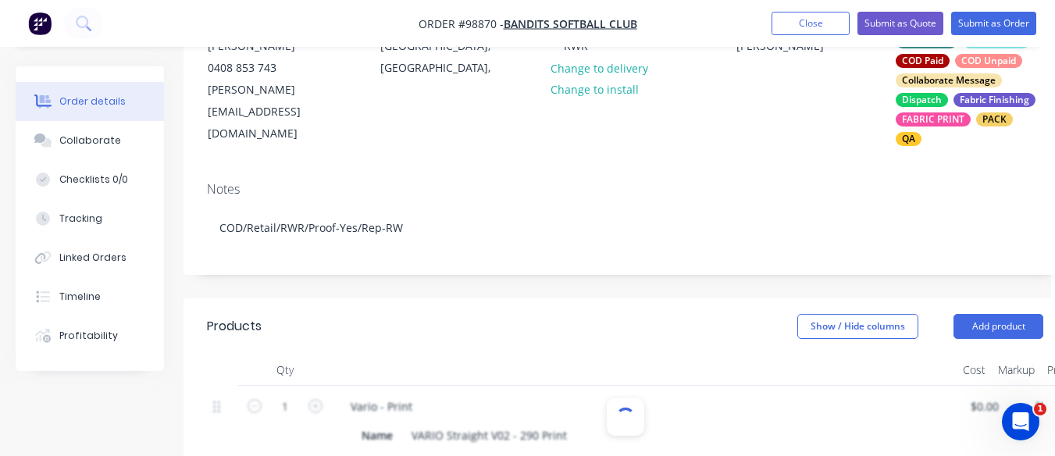
scroll to position [158, 4]
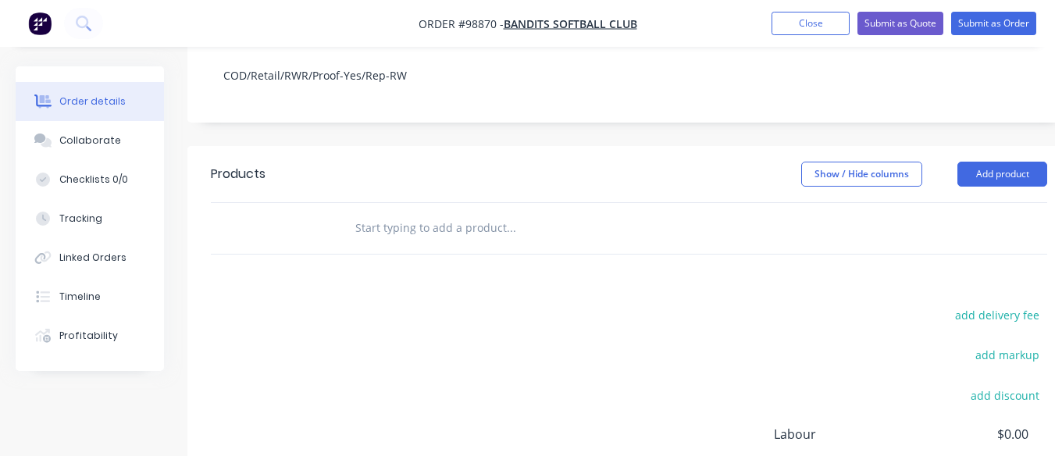
scroll to position [351, 0]
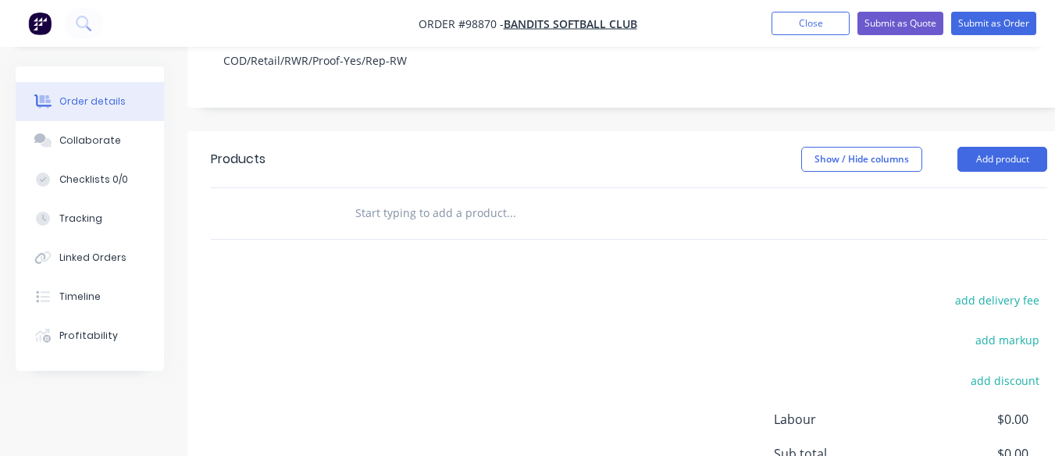
click at [392, 197] on input "text" at bounding box center [510, 212] width 312 height 31
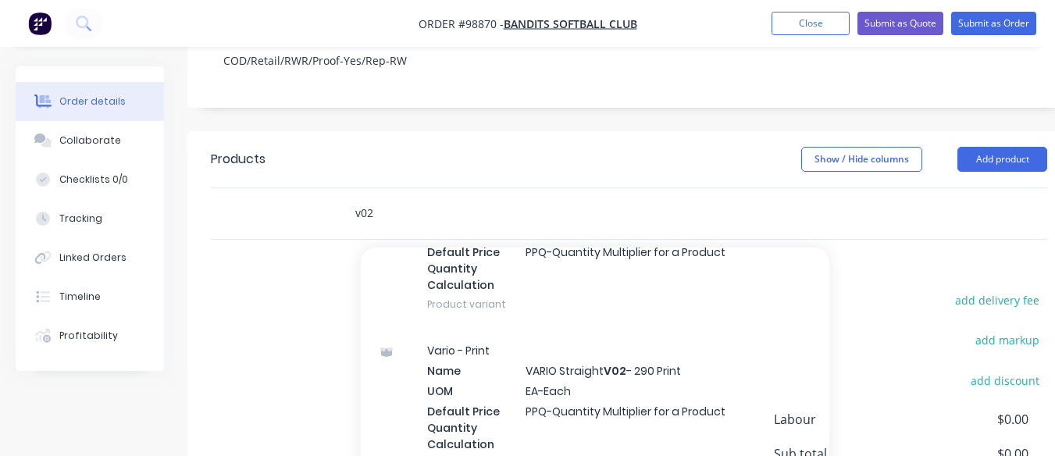
scroll to position [1414, 0]
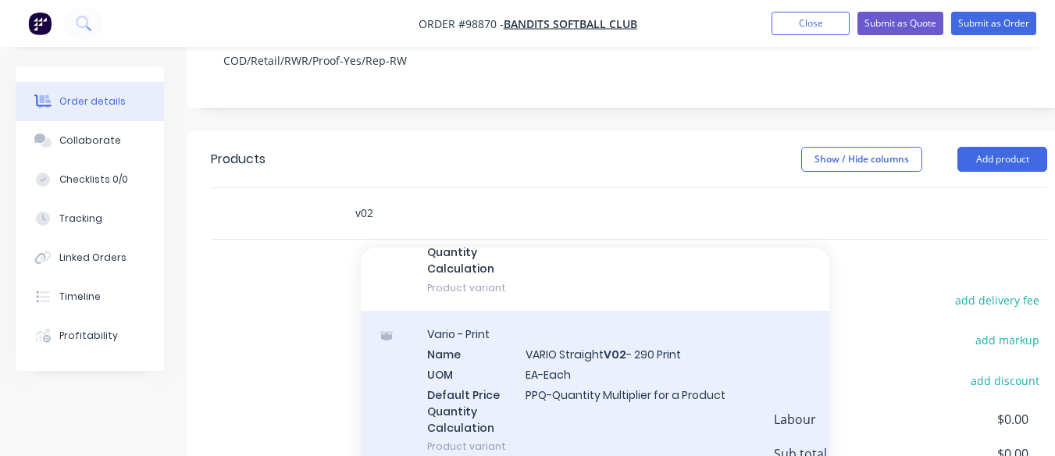
type input "v02"
click at [586, 361] on div "Vario - Print Name VARIO Straight V02 - 290 Print UOM EA-Each Default Price Qua…" at bounding box center [595, 390] width 468 height 158
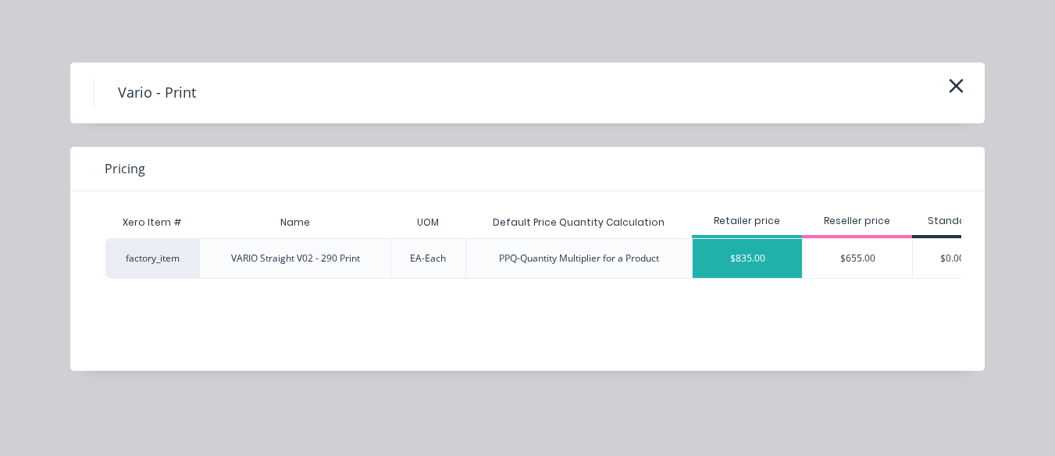
click at [756, 266] on div "$835.00" at bounding box center [746, 258] width 109 height 39
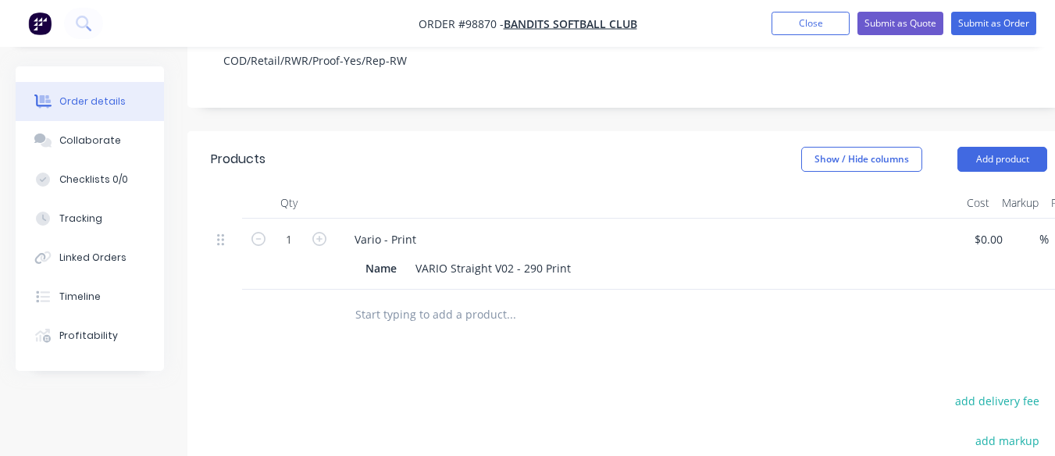
click at [444, 299] on input "text" at bounding box center [510, 314] width 312 height 31
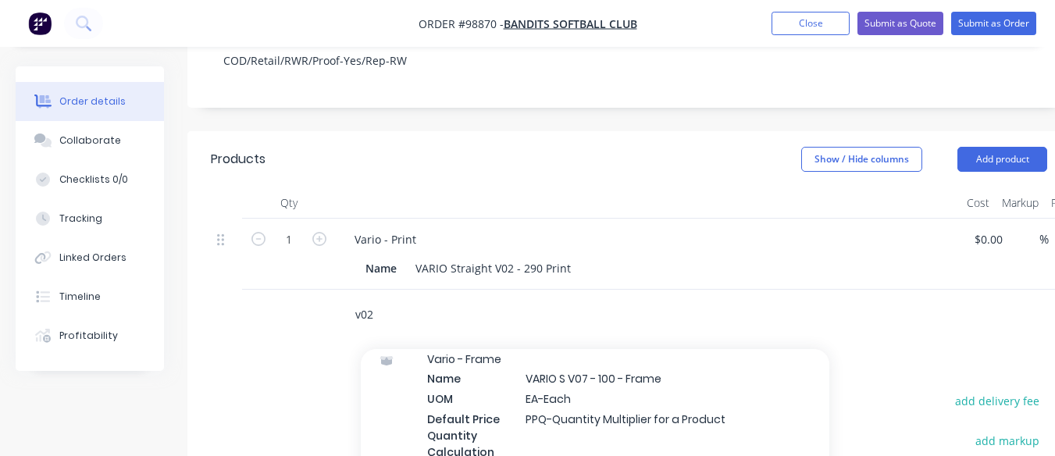
scroll to position [874, 0]
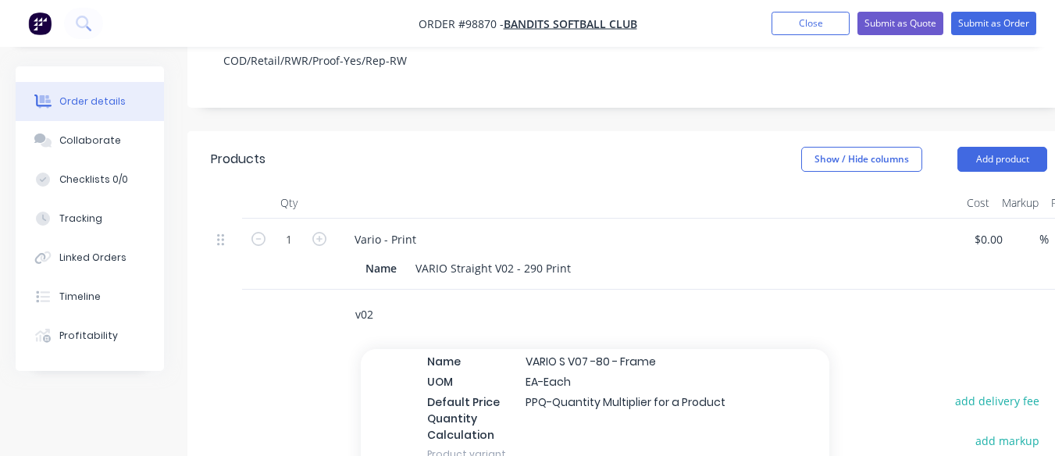
click at [361, 299] on input "v02" at bounding box center [510, 314] width 312 height 31
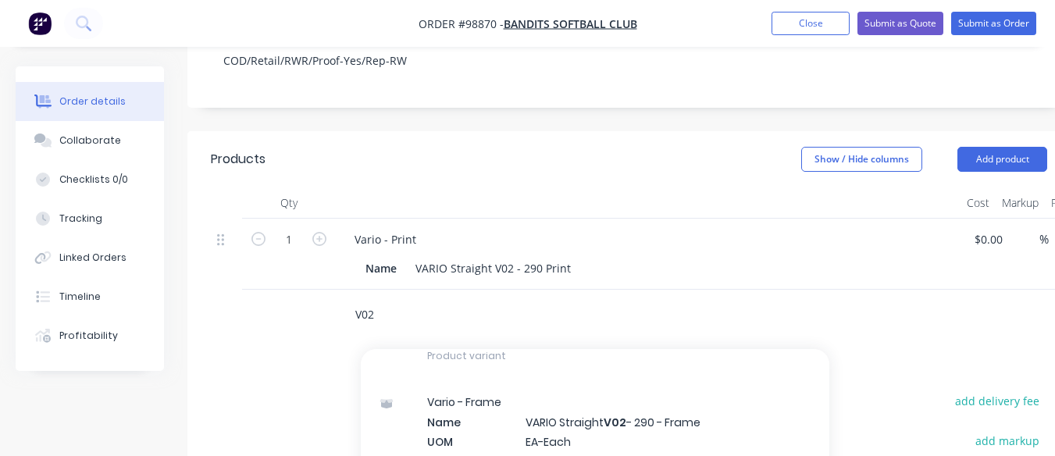
scroll to position [187, 0]
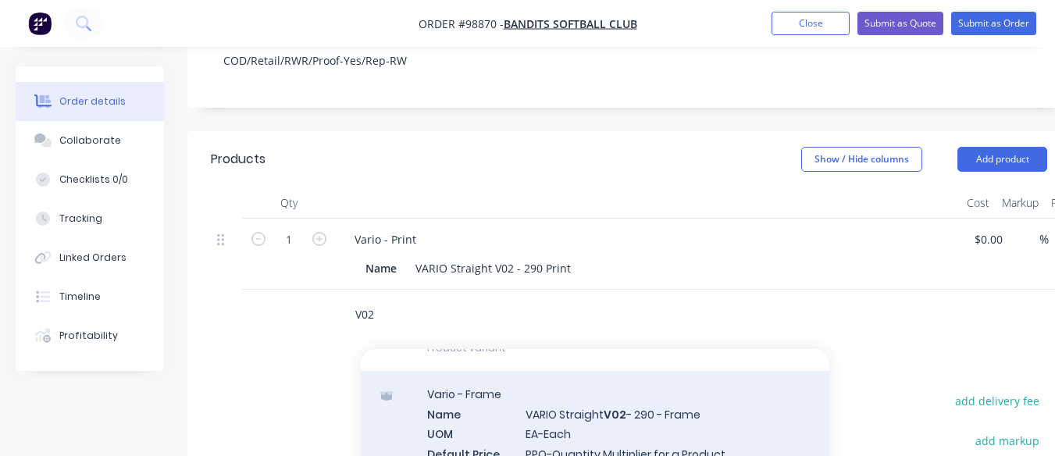
type input "V02"
click at [618, 422] on div "Vario - Frame Name VARIO Straight V02 - 290 - Frame UOM EA-Each Default Price Q…" at bounding box center [595, 450] width 468 height 158
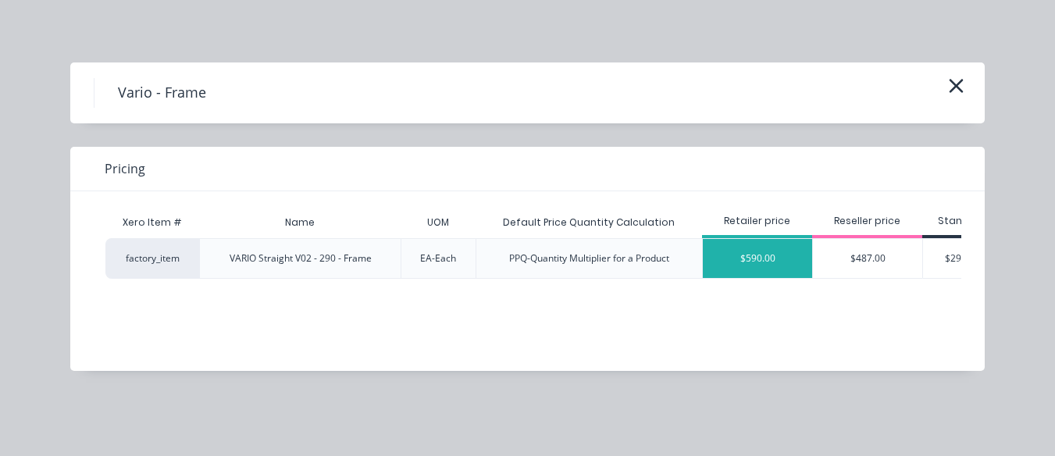
click at [764, 251] on div "$590.00" at bounding box center [757, 258] width 109 height 39
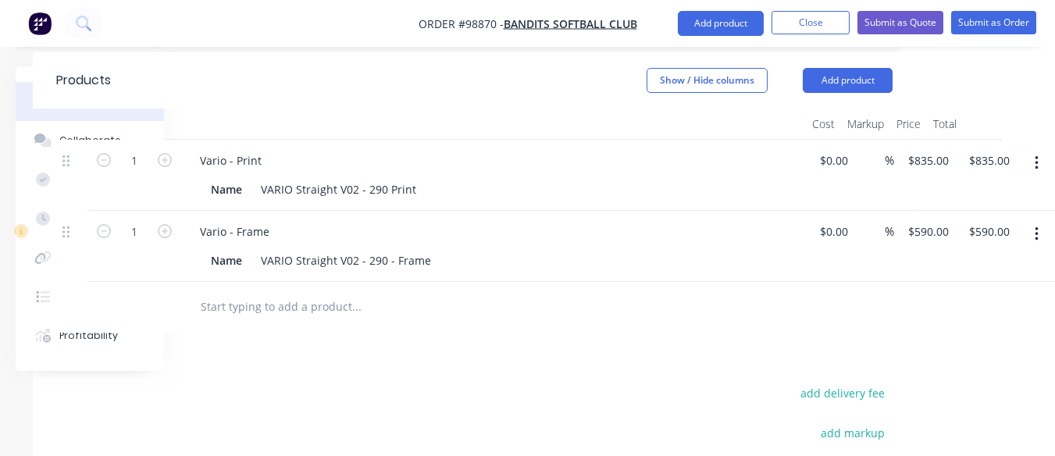
scroll to position [425, 155]
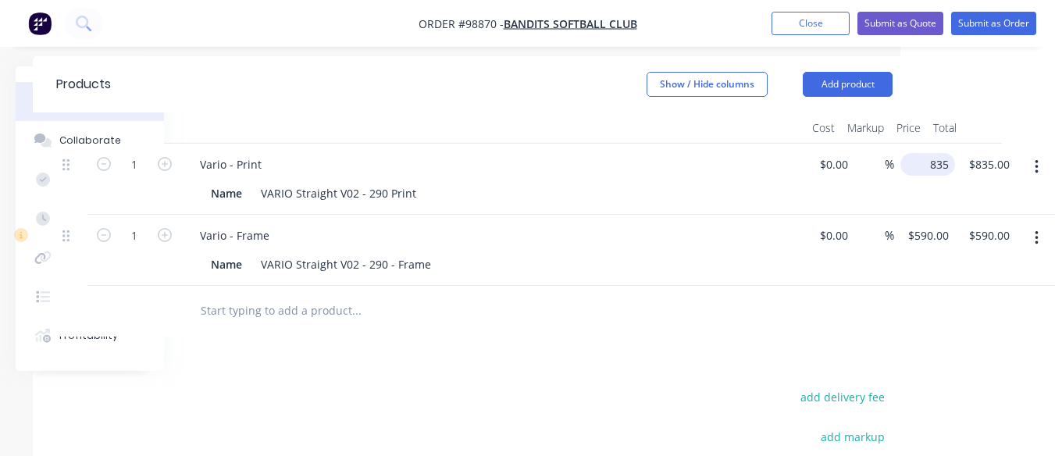
click at [921, 153] on input "835" at bounding box center [930, 164] width 48 height 23
type input "735"
type input "835.00"
type input "$735.00"
type input "735.00"
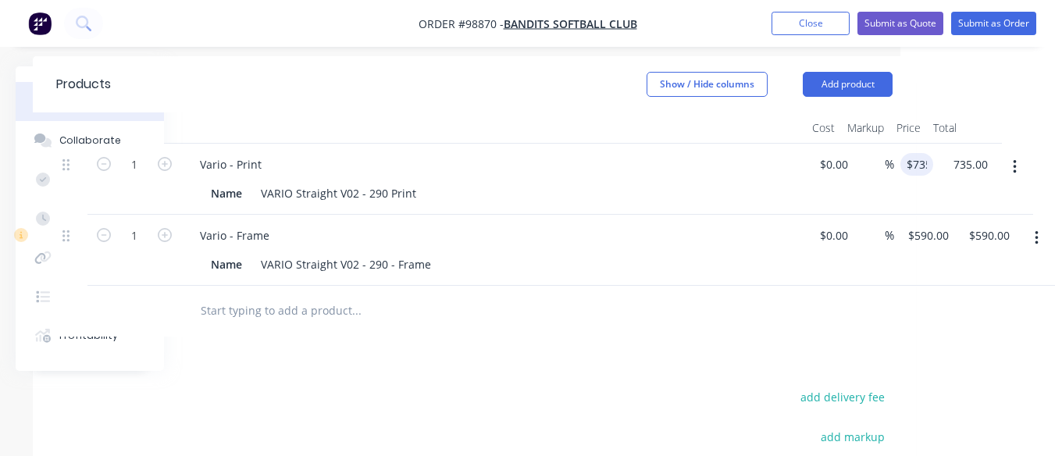
type input "$735.00"
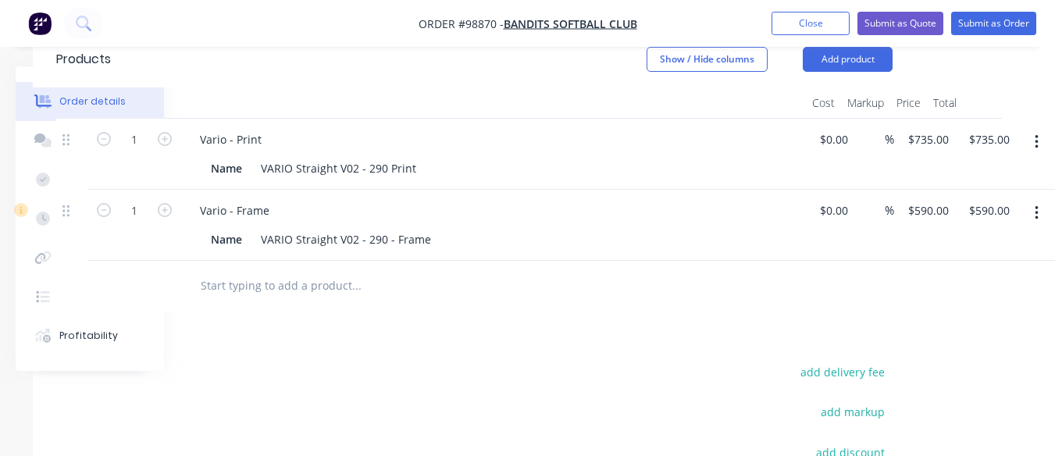
scroll to position [383, 155]
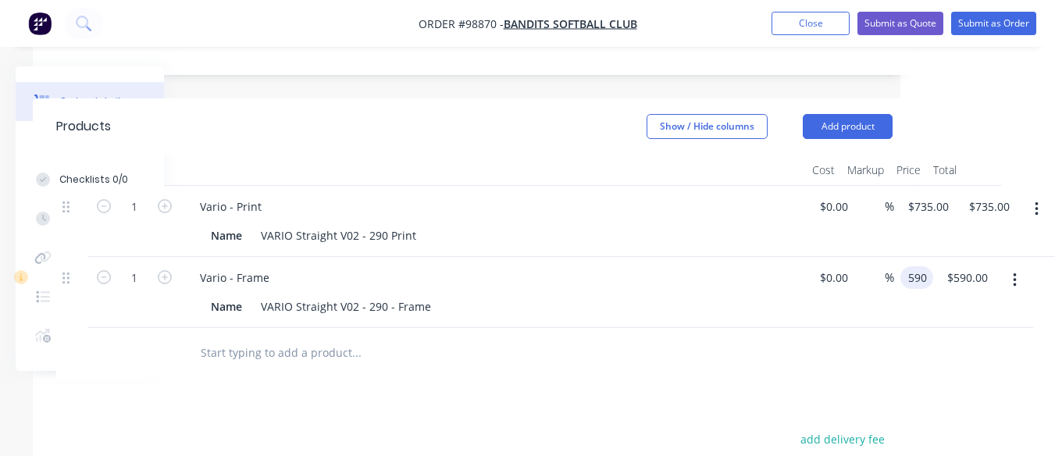
click at [927, 266] on input "590" at bounding box center [919, 277] width 27 height 23
type input "$560.00"
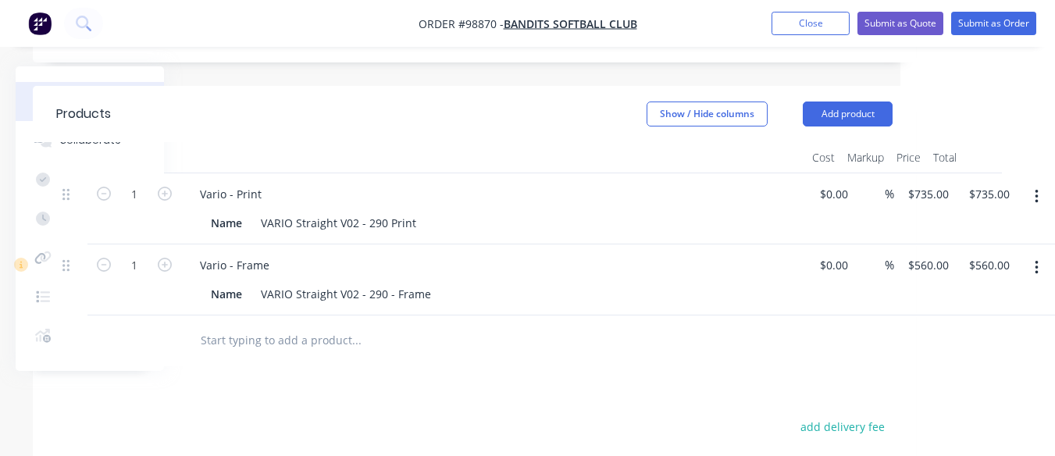
scroll to position [413, 155]
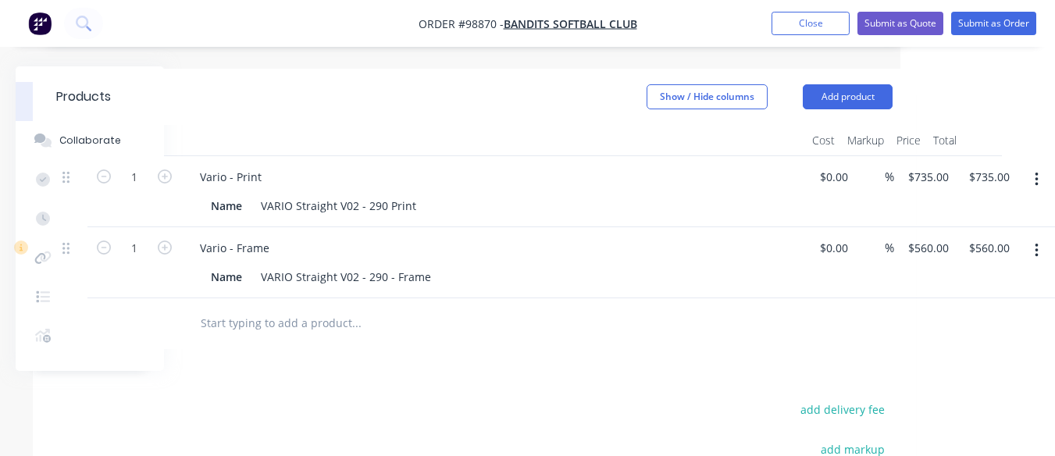
click at [211, 313] on input "text" at bounding box center [356, 323] width 312 height 31
click at [842, 84] on button "Add product" at bounding box center [847, 96] width 90 height 25
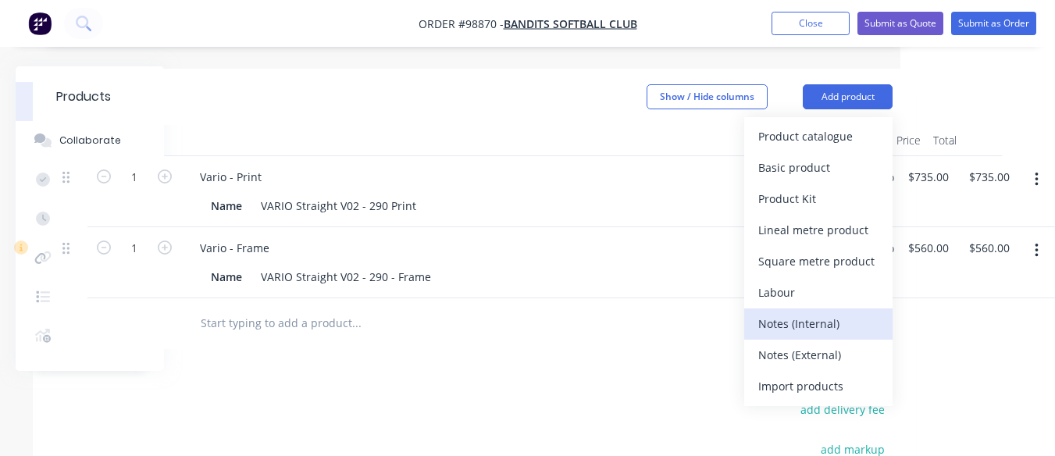
click at [800, 312] on div "Notes (Internal)" at bounding box center [818, 323] width 120 height 23
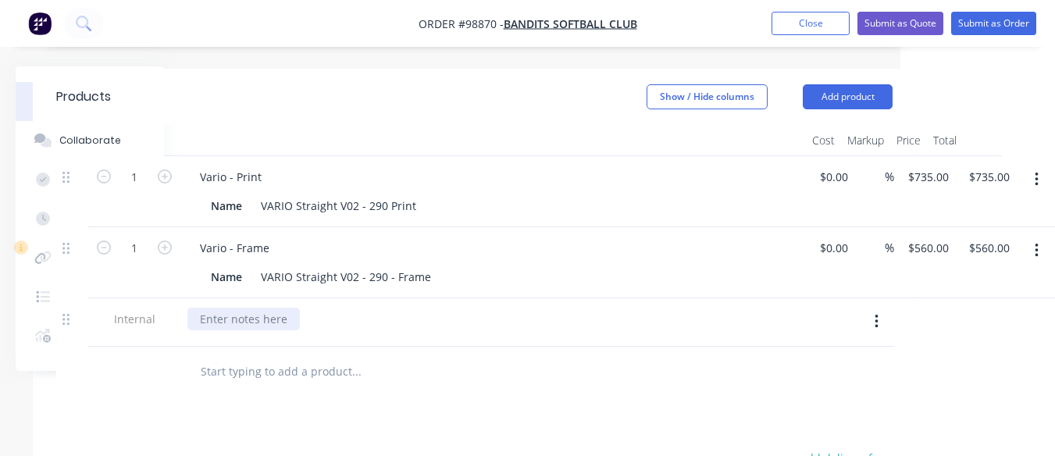
click at [207, 308] on div at bounding box center [243, 319] width 112 height 23
click at [286, 308] on div "Artwork - Club colours are" at bounding box center [268, 319] width 162 height 23
drag, startPoint x: 286, startPoint y: 297, endPoint x: 373, endPoint y: 307, distance: 87.2
click at [373, 308] on div "Artwork - Club colours are" at bounding box center [493, 319] width 612 height 23
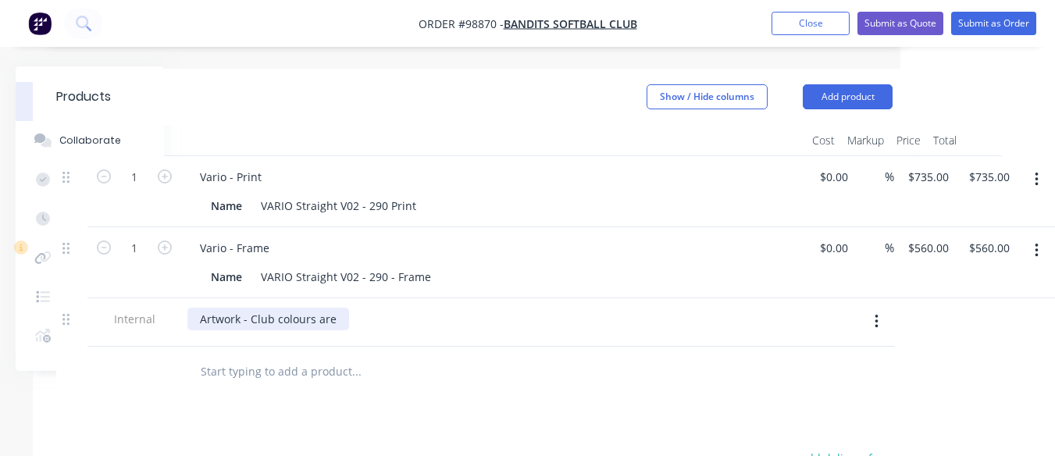
click at [336, 308] on div "Artwork - Club colours are" at bounding box center [268, 319] width 162 height 23
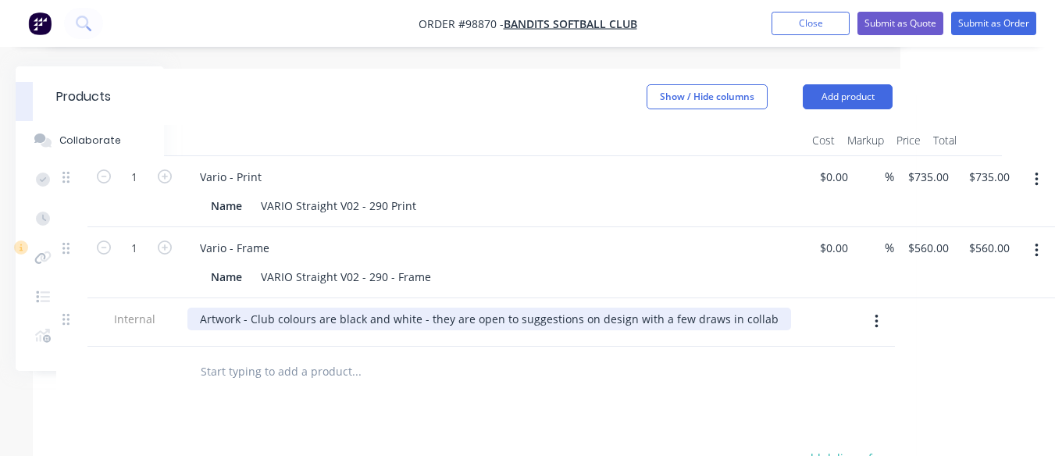
click at [710, 308] on div "Artwork - Club colours are black and white - they are open to suggestions on de…" at bounding box center [488, 319] width 603 height 23
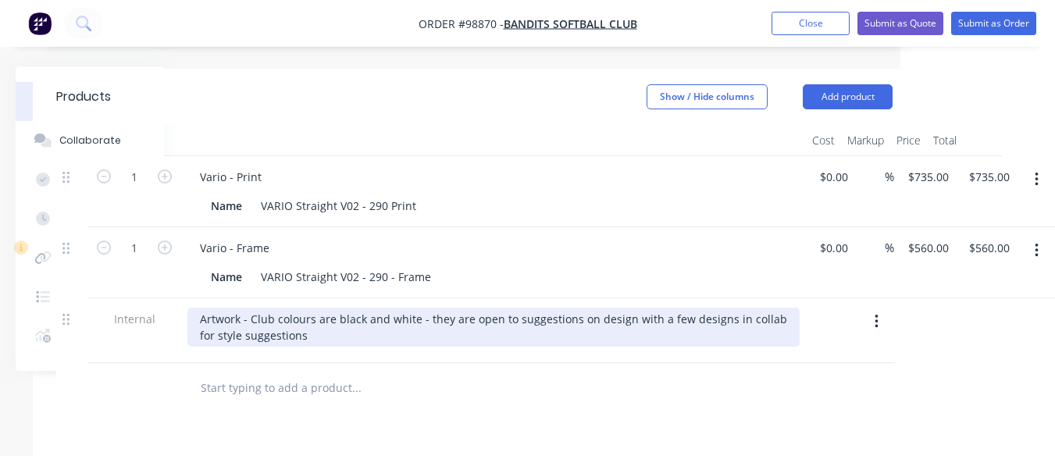
scroll to position [413, 0]
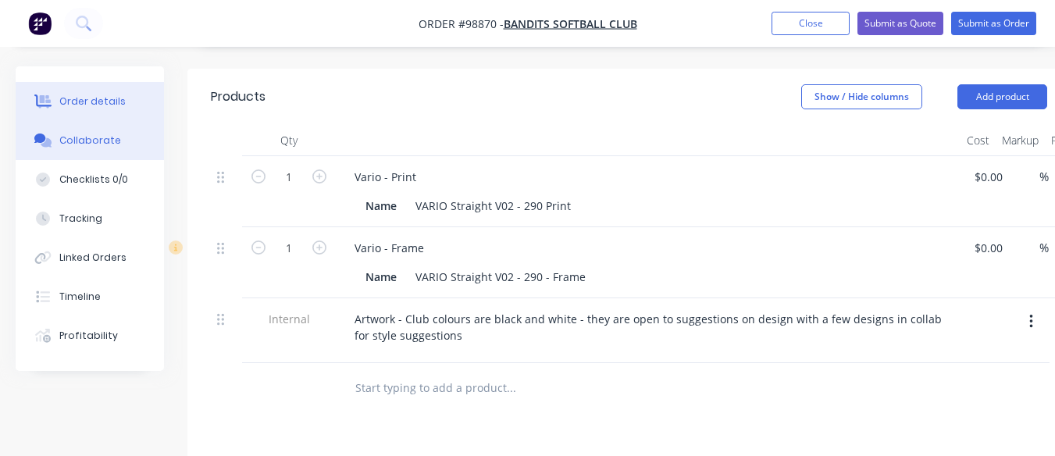
click at [88, 133] on button "Collaborate" at bounding box center [90, 140] width 148 height 39
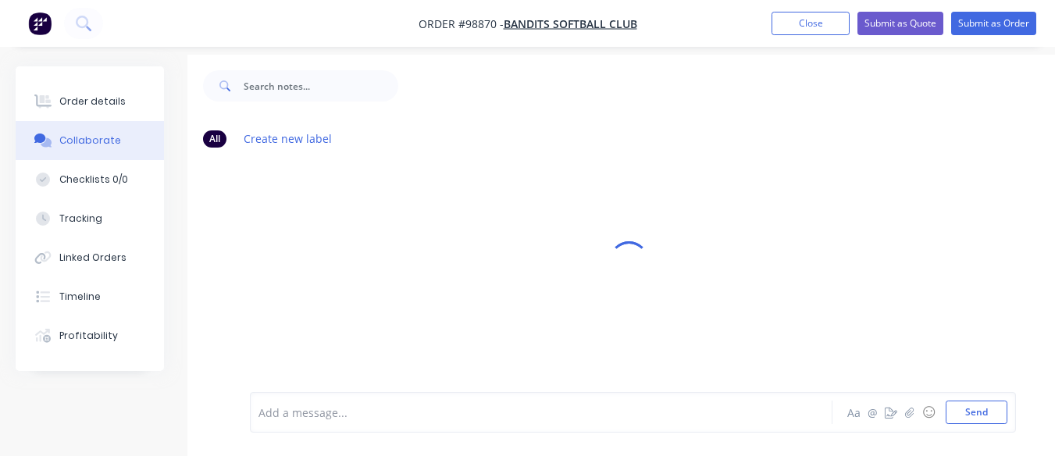
scroll to position [35, 0]
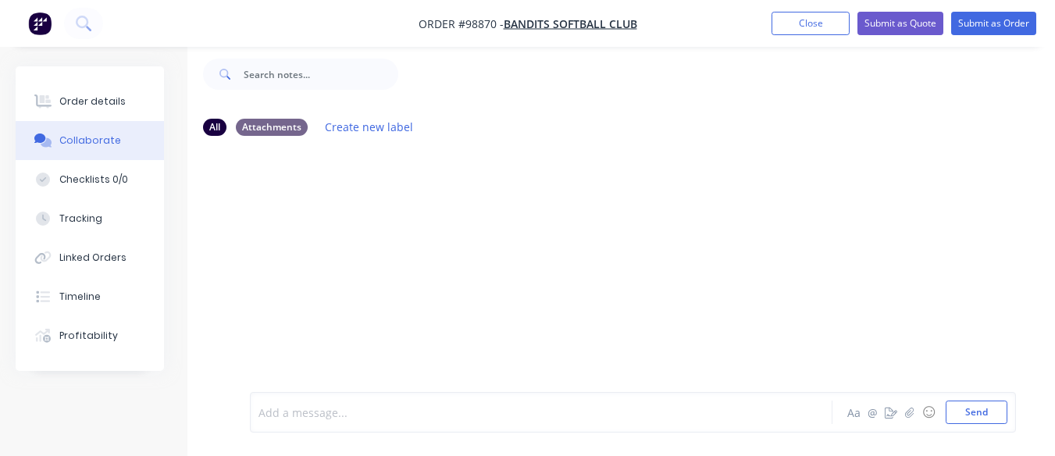
click at [325, 411] on div at bounding box center [539, 412] width 560 height 16
click at [906, 407] on icon "button" at bounding box center [909, 412] width 9 height 11
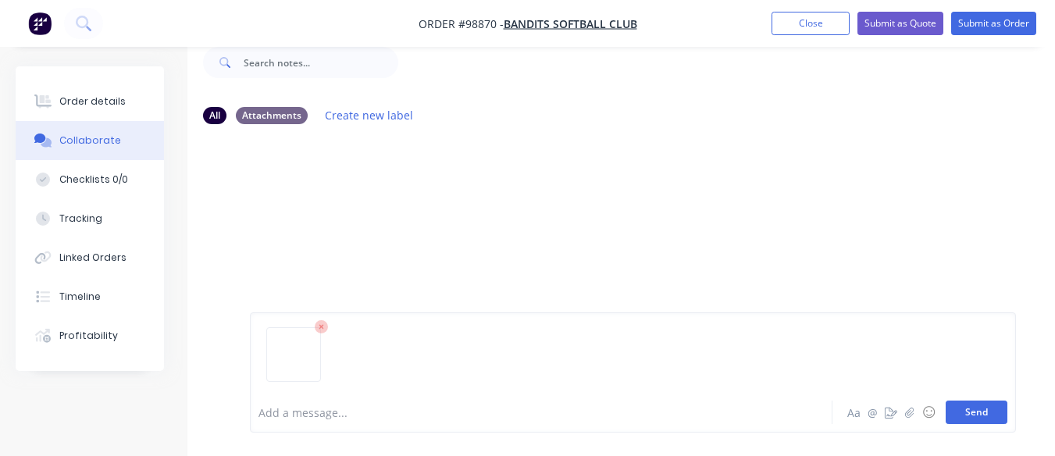
click at [984, 415] on button "Send" at bounding box center [976, 411] width 62 height 23
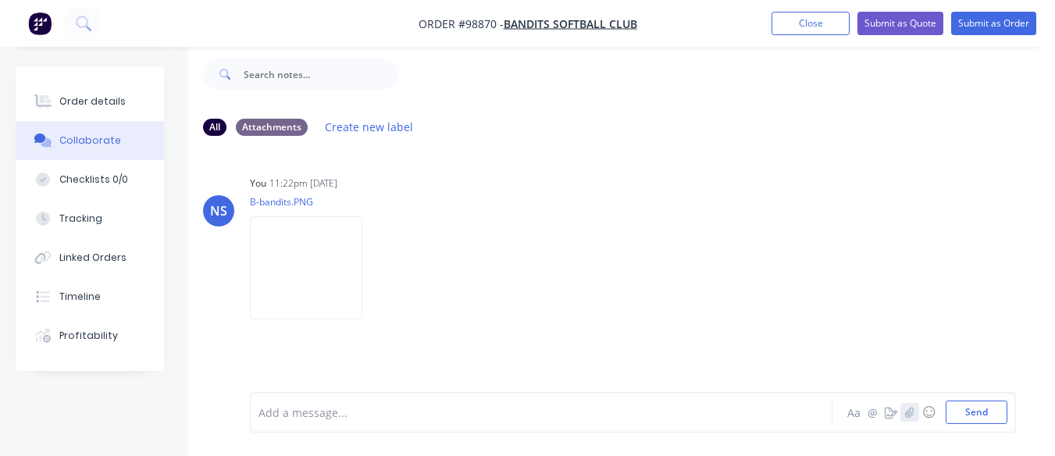
click at [912, 410] on icon "button" at bounding box center [909, 412] width 9 height 11
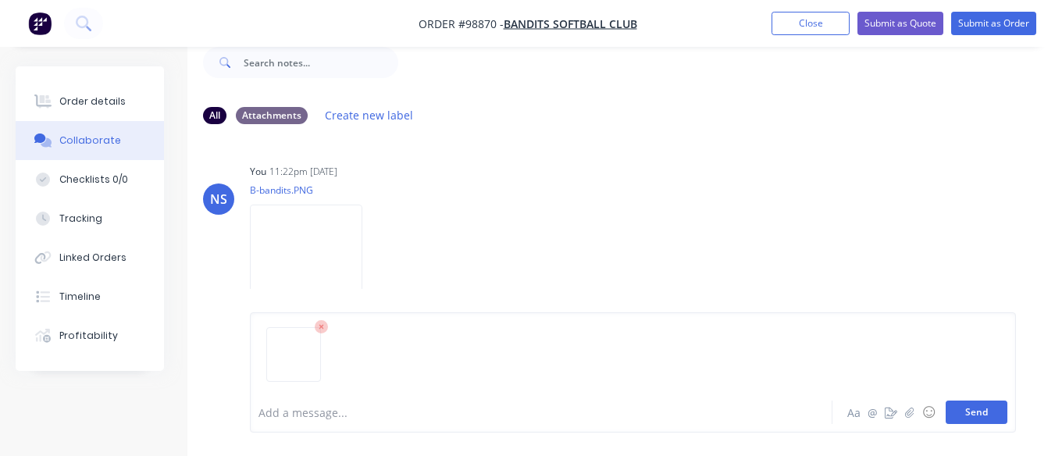
click at [978, 405] on button "Send" at bounding box center [976, 411] width 62 height 23
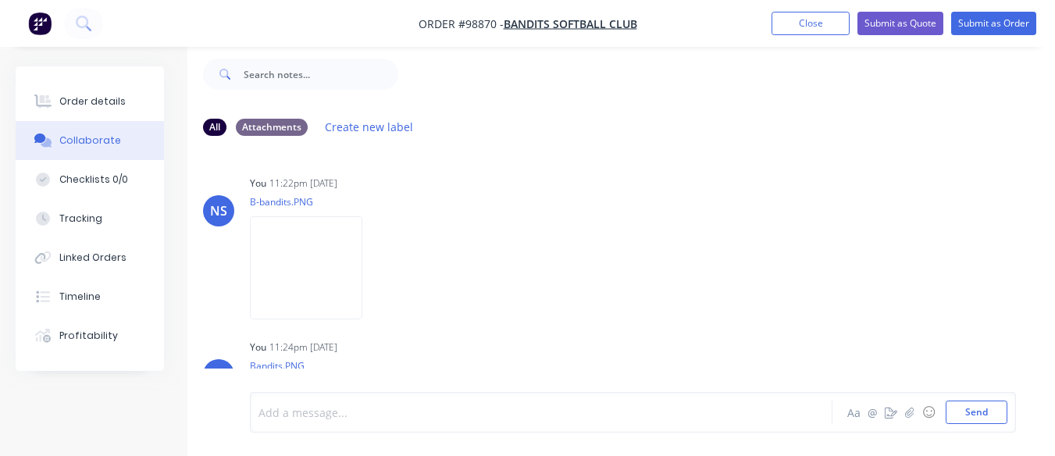
click at [319, 418] on div at bounding box center [539, 412] width 560 height 16
click at [912, 411] on icon "button" at bounding box center [909, 412] width 9 height 11
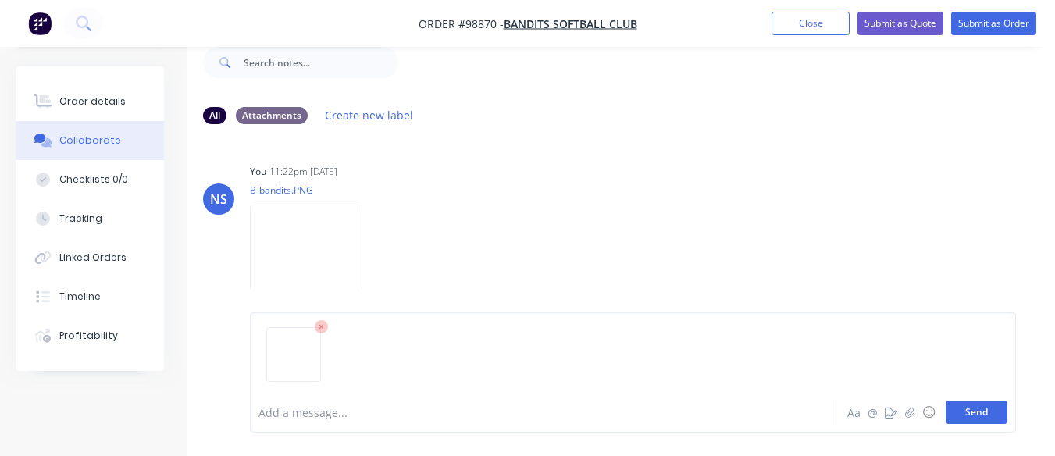
click at [990, 411] on button "Send" at bounding box center [976, 411] width 62 height 23
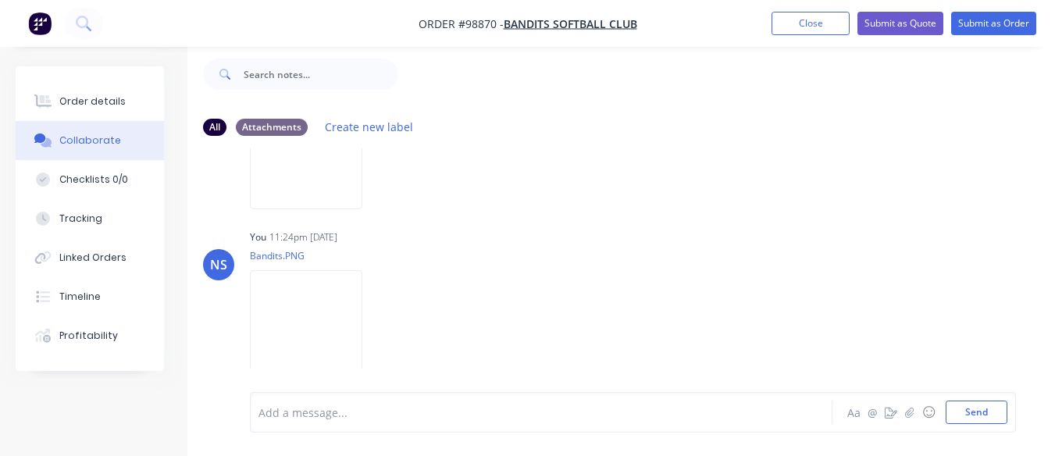
scroll to position [0, 0]
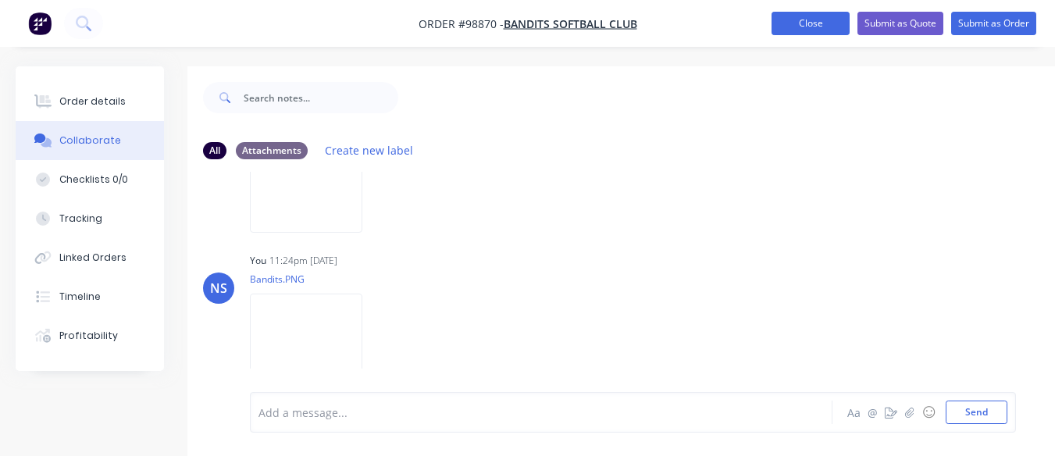
click at [807, 27] on button "Close" at bounding box center [810, 23] width 78 height 23
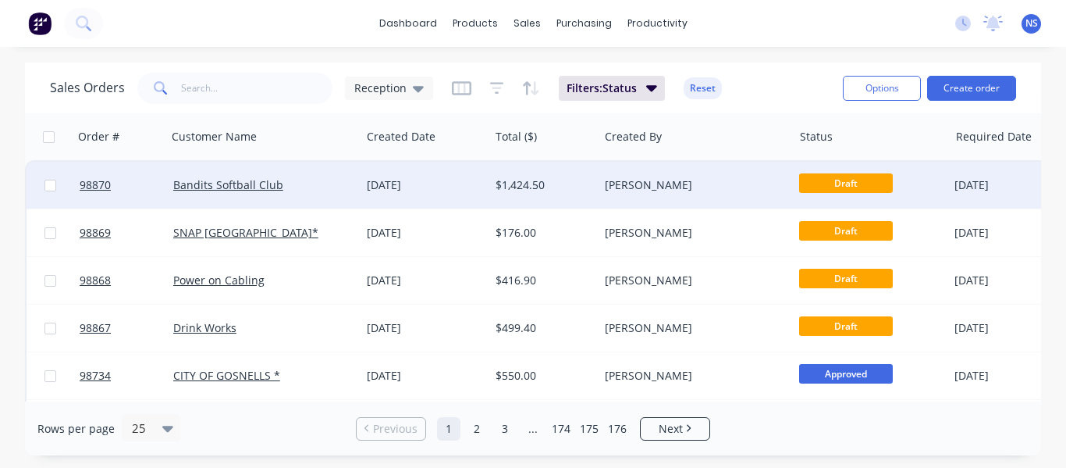
click at [713, 185] on div "[PERSON_NAME]" at bounding box center [691, 185] width 173 height 16
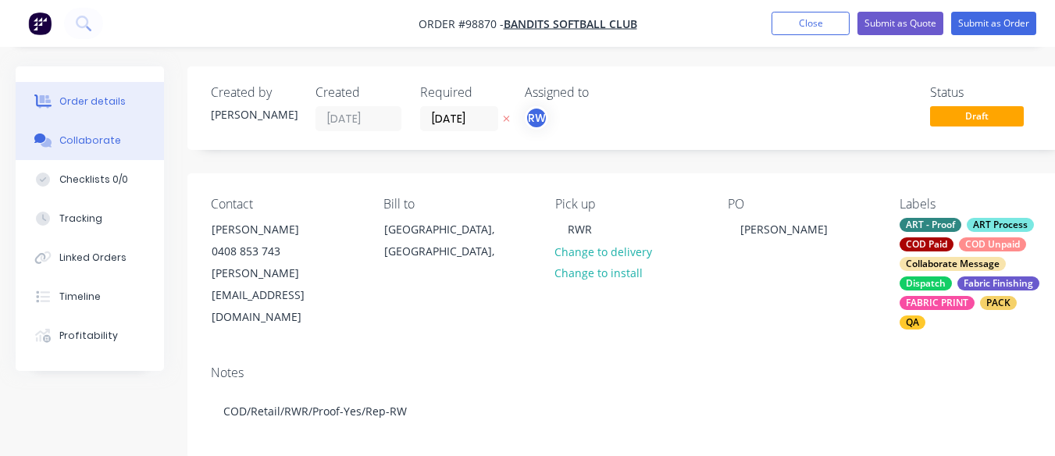
click at [97, 139] on div "Collaborate" at bounding box center [90, 140] width 62 height 14
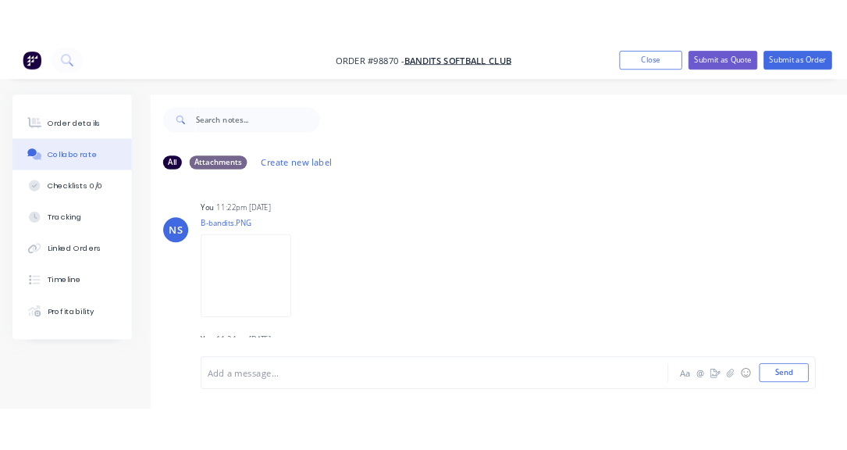
scroll to position [35, 0]
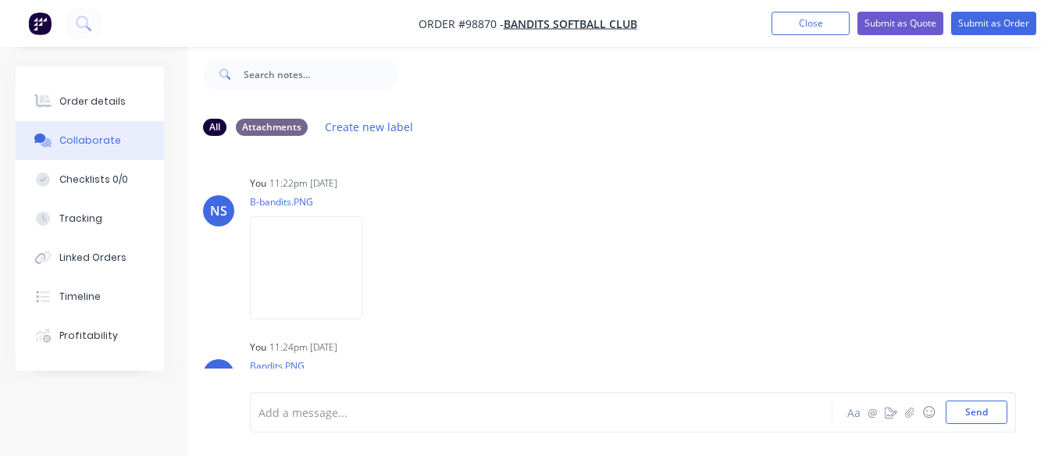
click at [1048, 450] on div "Add a message... Aa @ ☺ Send" at bounding box center [628, 411] width 883 height 87
click at [1055, 456] on html "Order #98870 - Bandits Softball Club Add product Close Submit as Quote Submit a…" at bounding box center [527, 216] width 1055 height 479
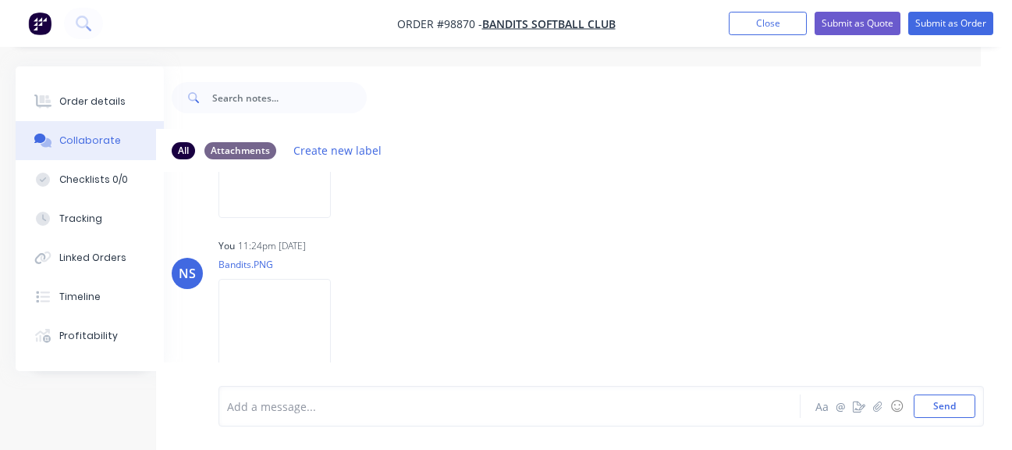
scroll to position [35, 31]
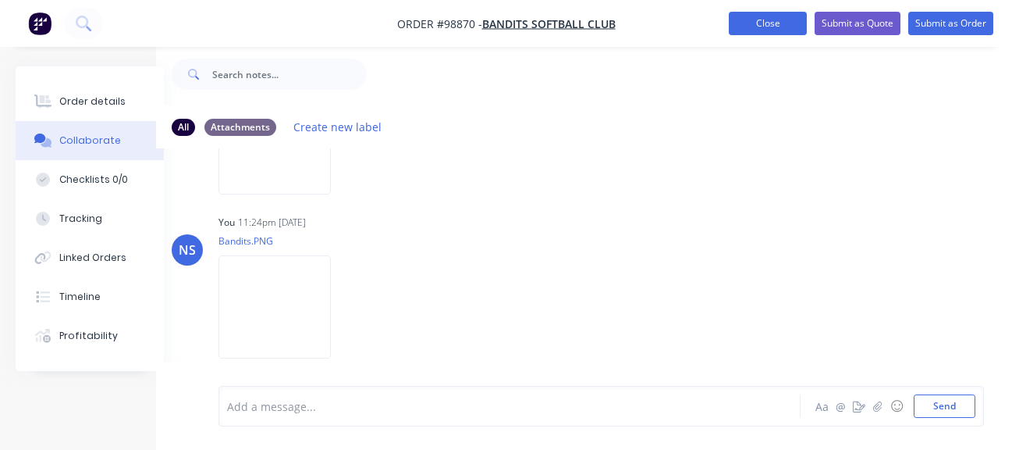
click at [773, 13] on button "Close" at bounding box center [768, 23] width 78 height 23
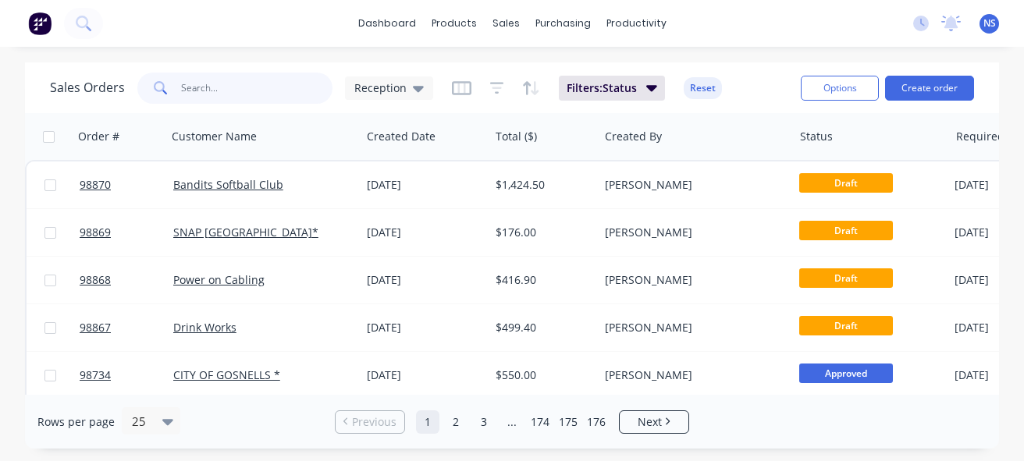
click at [201, 87] on input "text" at bounding box center [257, 88] width 152 height 31
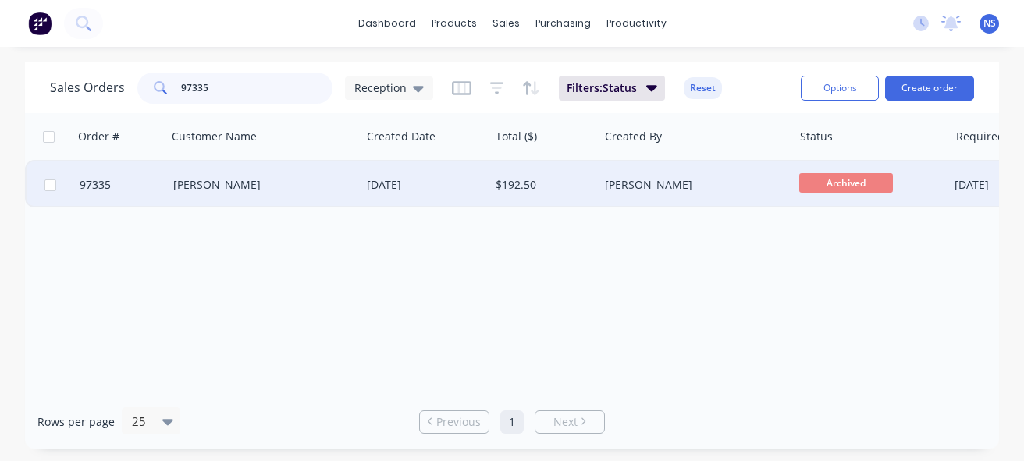
type input "97335"
click at [290, 204] on div "Eddie Banner" at bounding box center [264, 185] width 194 height 47
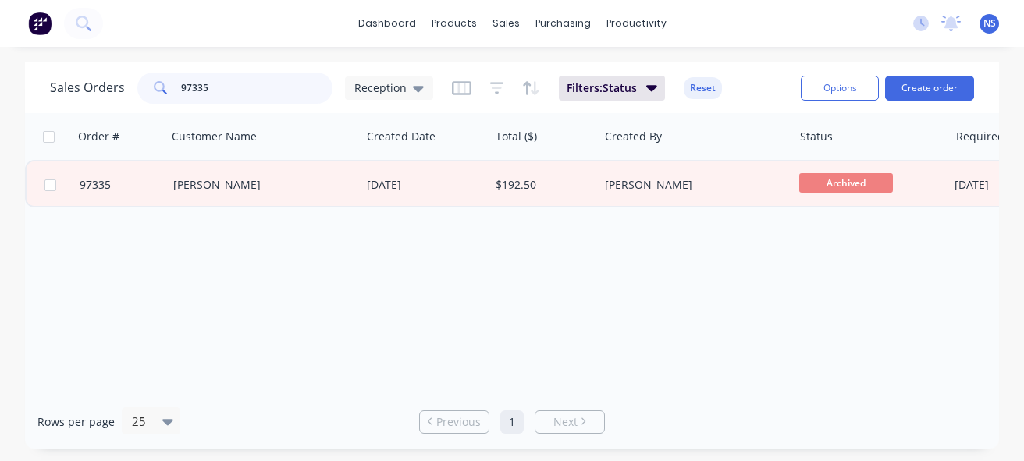
click at [231, 97] on input "97335" at bounding box center [257, 88] width 152 height 31
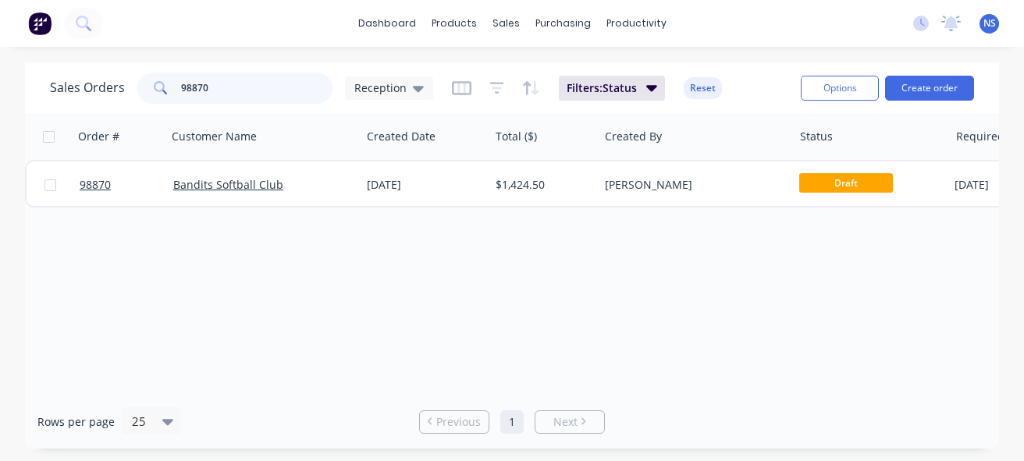
click at [231, 97] on input "98870" at bounding box center [257, 88] width 152 height 31
type input "9"
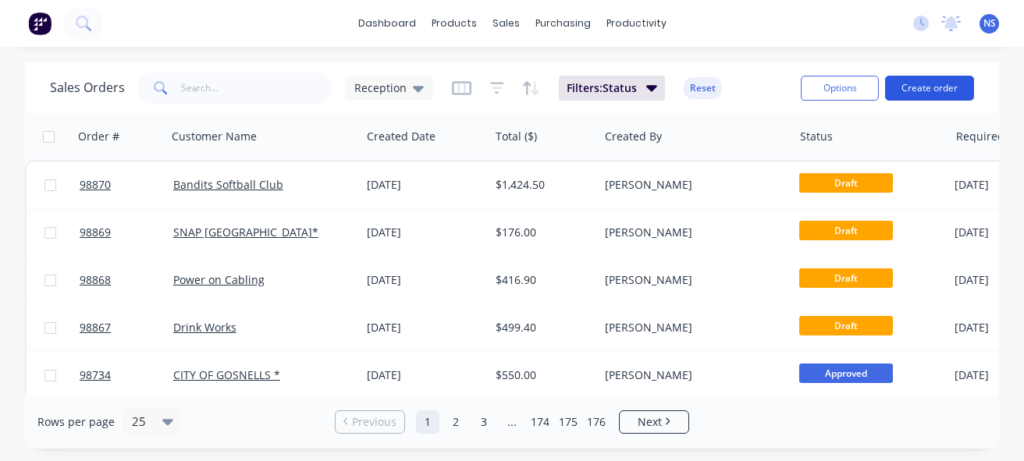
click at [920, 91] on button "Create order" at bounding box center [929, 88] width 89 height 25
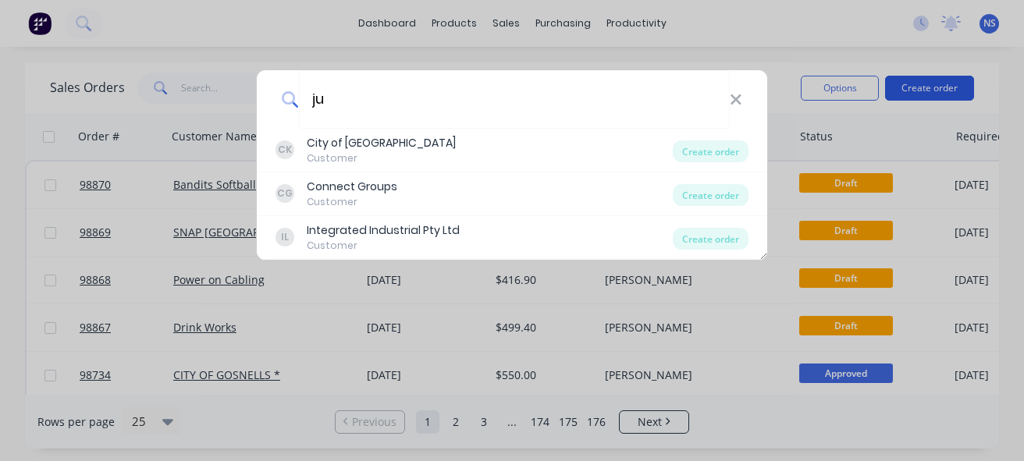
type input "j"
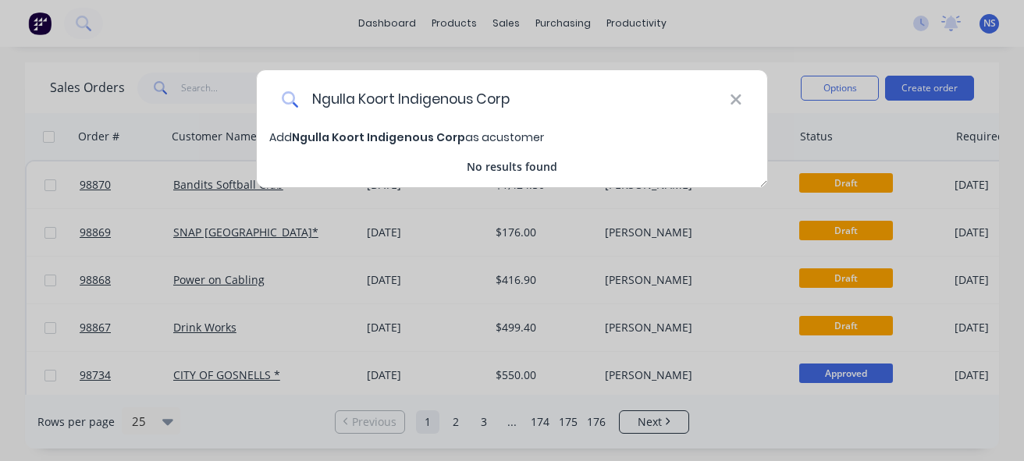
type input "Ngulla Koort Indigenous Corp"
click at [734, 111] on div "Ngulla Koort Indigenous Corp" at bounding box center [512, 99] width 511 height 59
click at [736, 96] on icon at bounding box center [736, 99] width 12 height 17
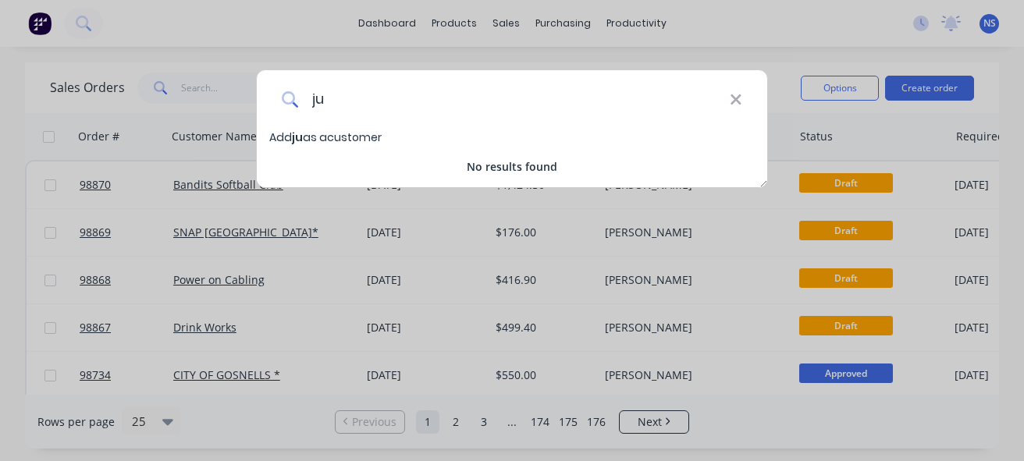
type input "j"
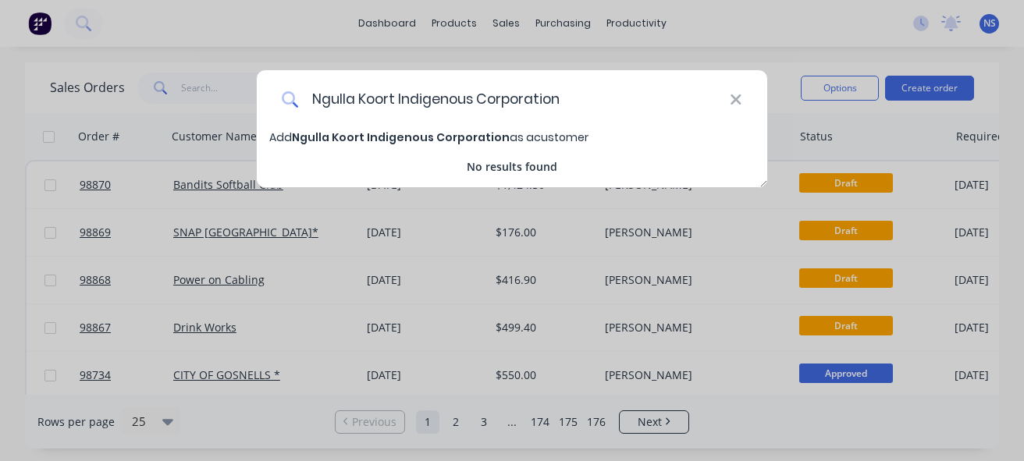
type input "Ngulla Koort Indigenous Corporation"
click at [352, 133] on span "Ngulla Koort Indigenous Corporation" at bounding box center [401, 138] width 218 height 16
select select "AU"
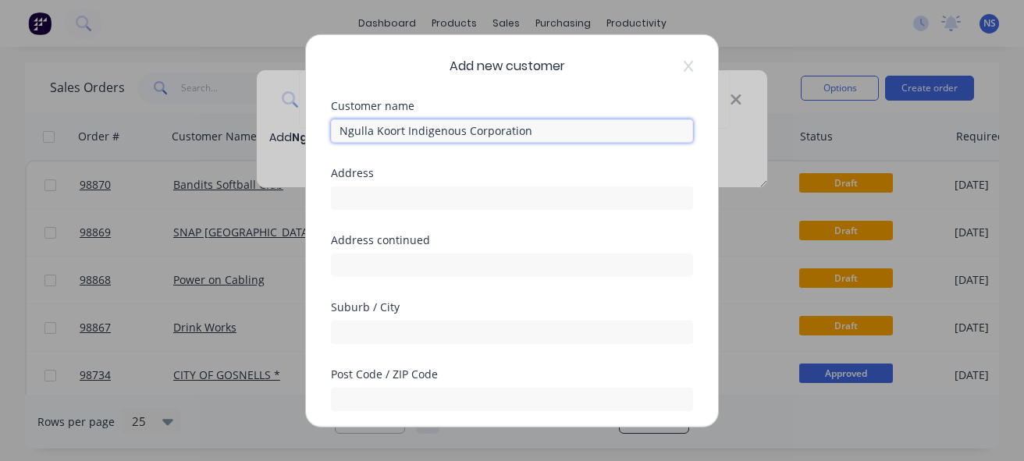
drag, startPoint x: 336, startPoint y: 128, endPoint x: 534, endPoint y: 121, distance: 198.4
click at [534, 121] on input "Ngulla Koort Indigenous Corporation" at bounding box center [512, 130] width 362 height 23
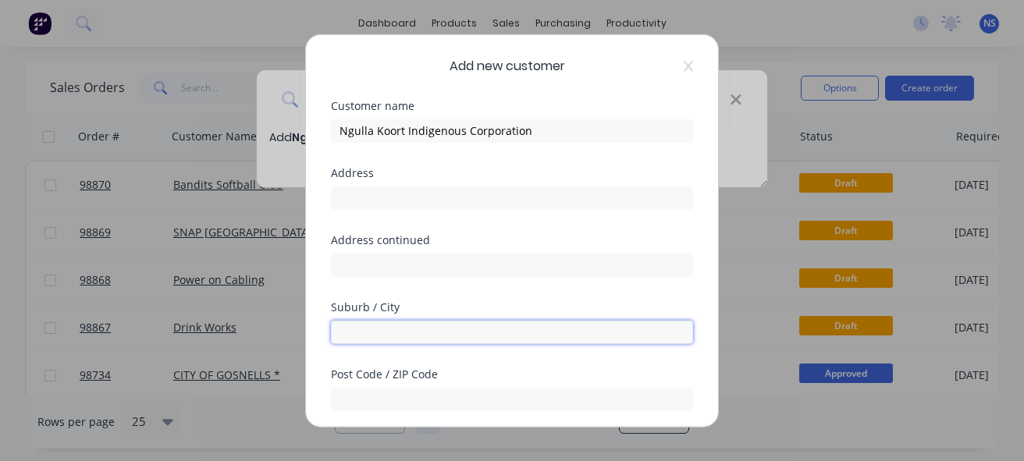
click at [347, 329] on input "text" at bounding box center [512, 331] width 362 height 23
click at [358, 338] on input "Wanaroo" at bounding box center [512, 331] width 362 height 23
type input "o"
type input "Wannaroo"
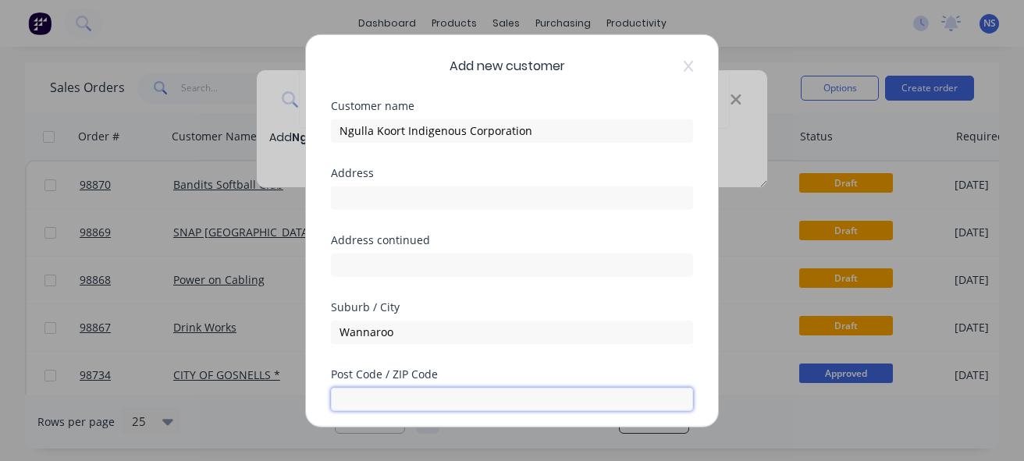
click at [454, 407] on input "text" at bounding box center [512, 398] width 362 height 23
type input "6065"
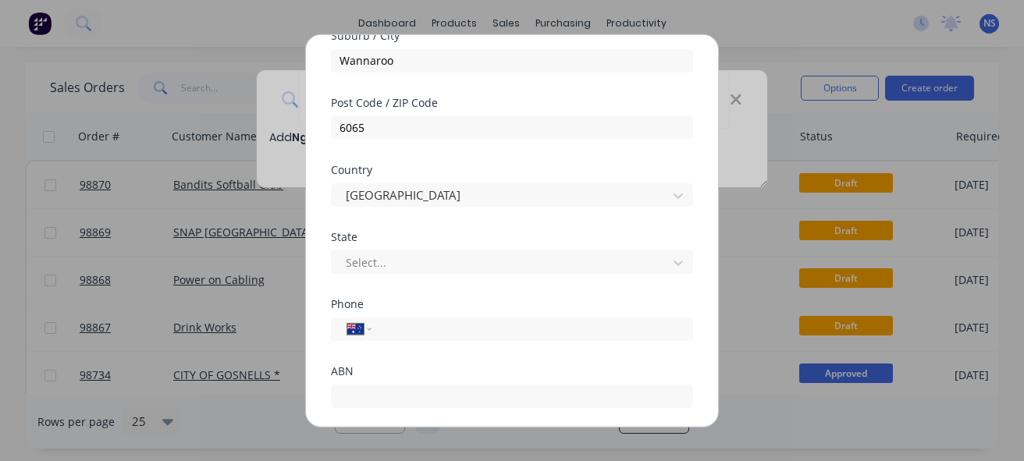
scroll to position [281, 0]
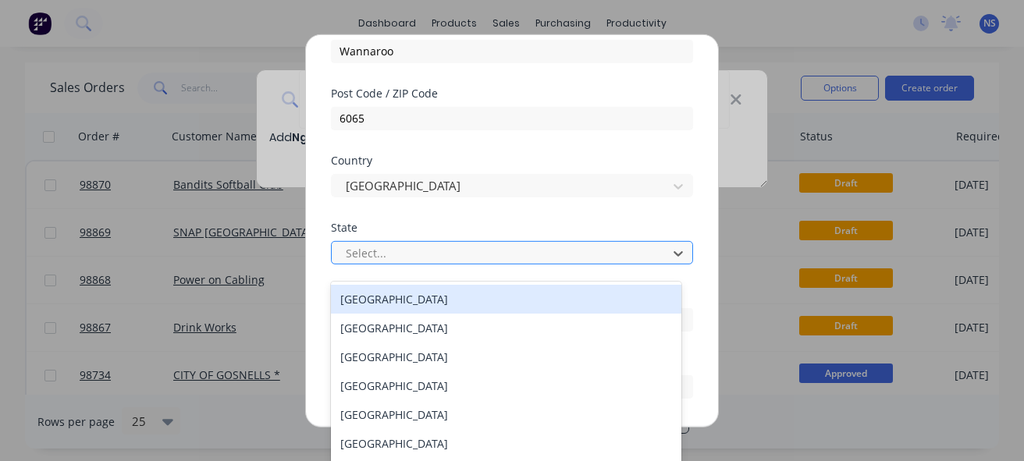
click at [614, 252] on div at bounding box center [501, 254] width 315 height 20
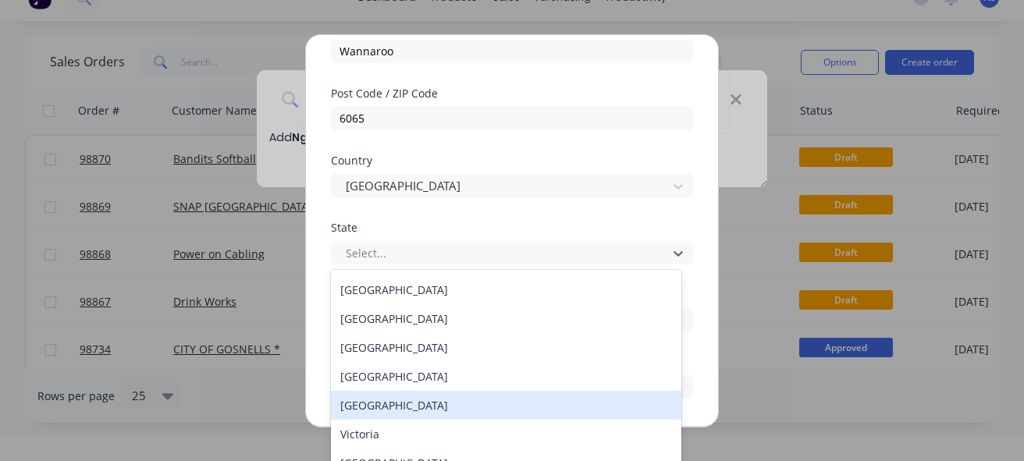
scroll to position [0, 0]
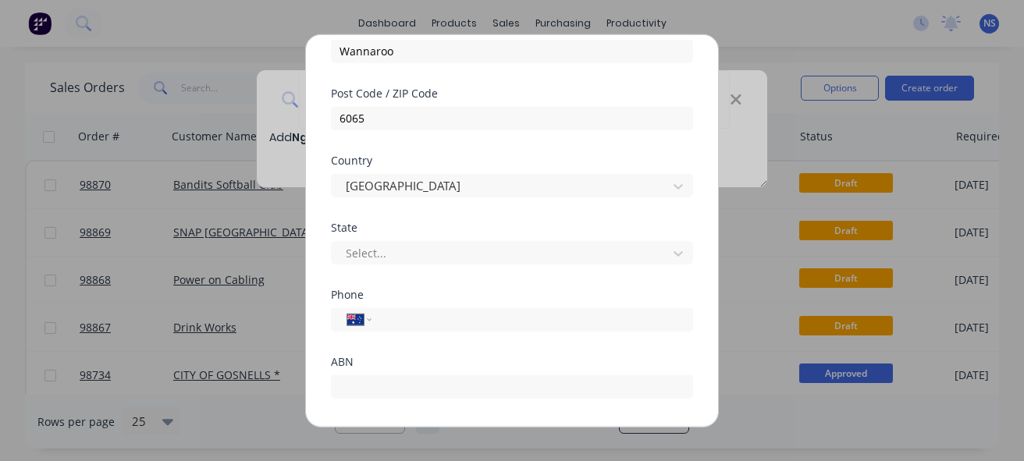
click at [685, 60] on div "Add new customer Customer name Ngulla Koort Indigenous Corporation Address Addr…" at bounding box center [512, 230] width 412 height 392
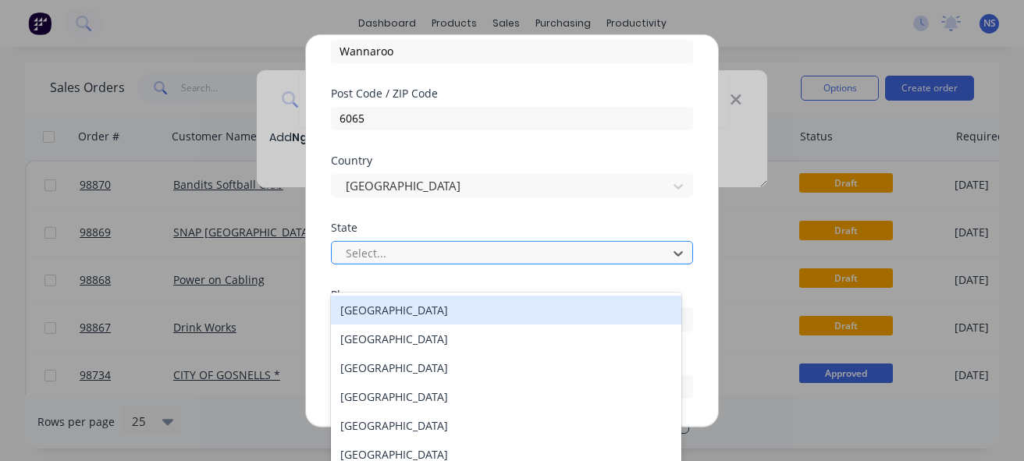
scroll to position [26, 0]
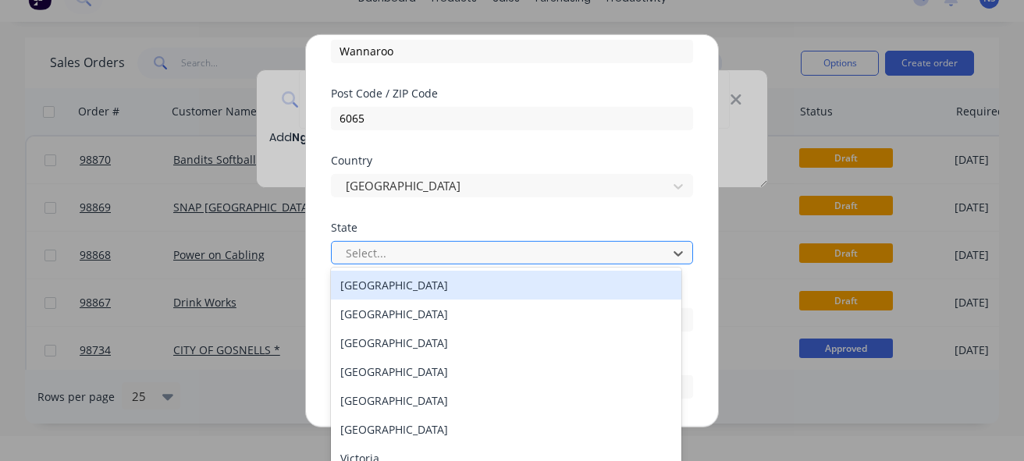
click at [465, 254] on div at bounding box center [501, 254] width 315 height 20
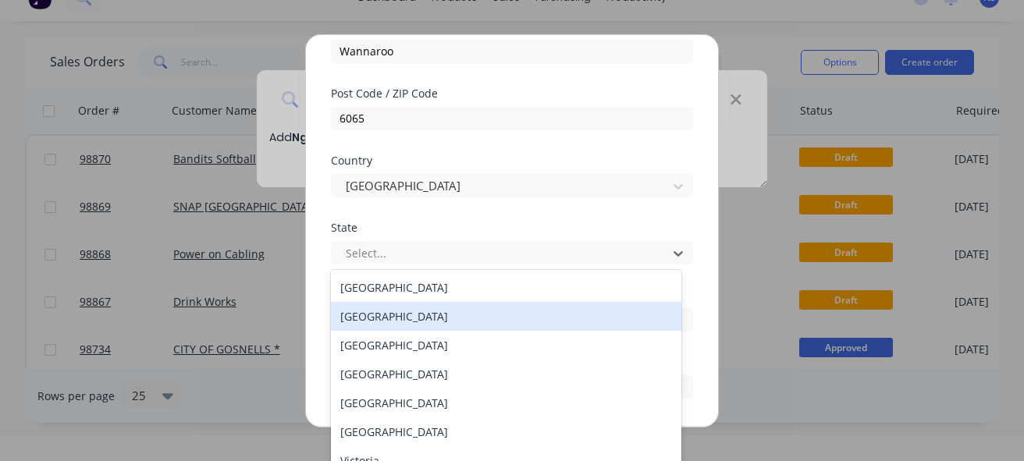
scroll to position [27, 0]
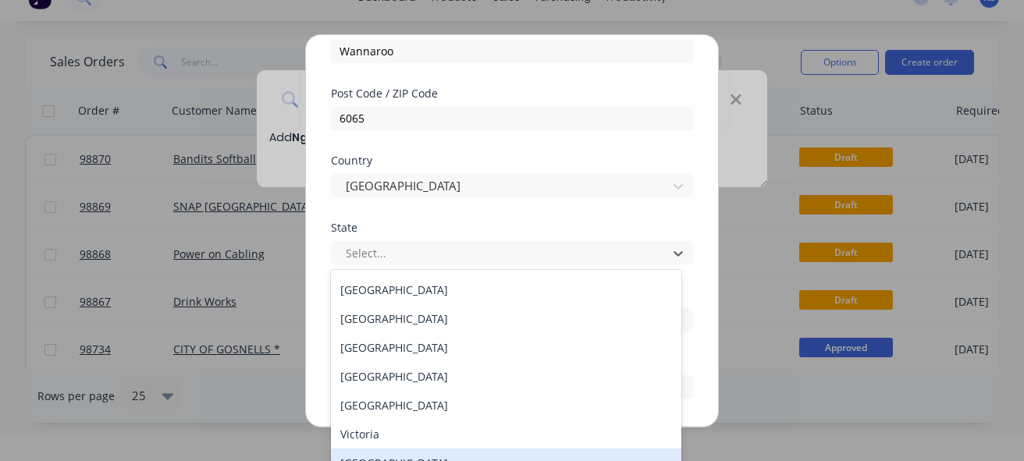
click at [621, 454] on div "[GEOGRAPHIC_DATA]" at bounding box center [506, 463] width 351 height 29
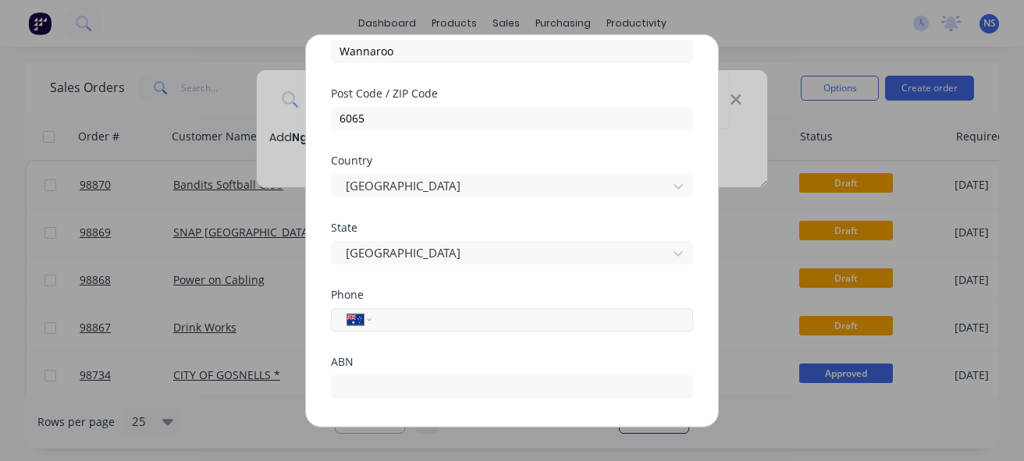
click at [471, 320] on input "tel" at bounding box center [530, 320] width 294 height 18
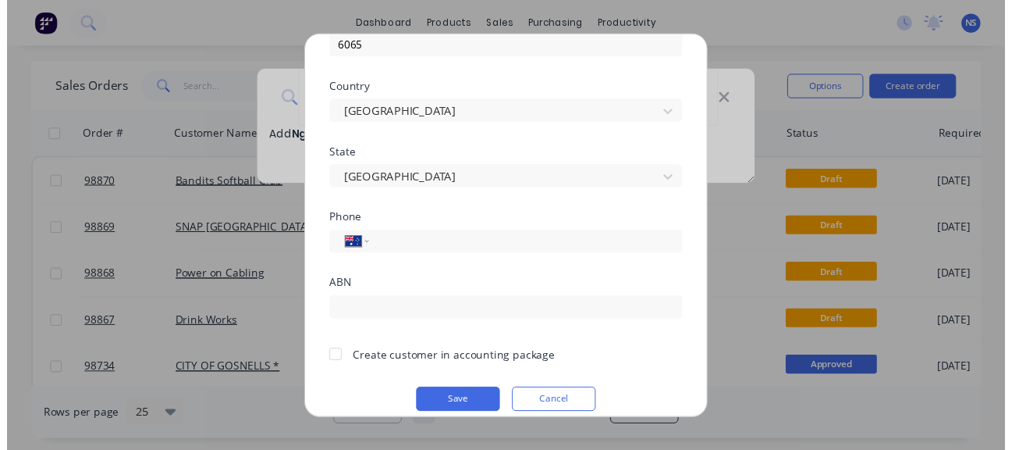
scroll to position [370, 0]
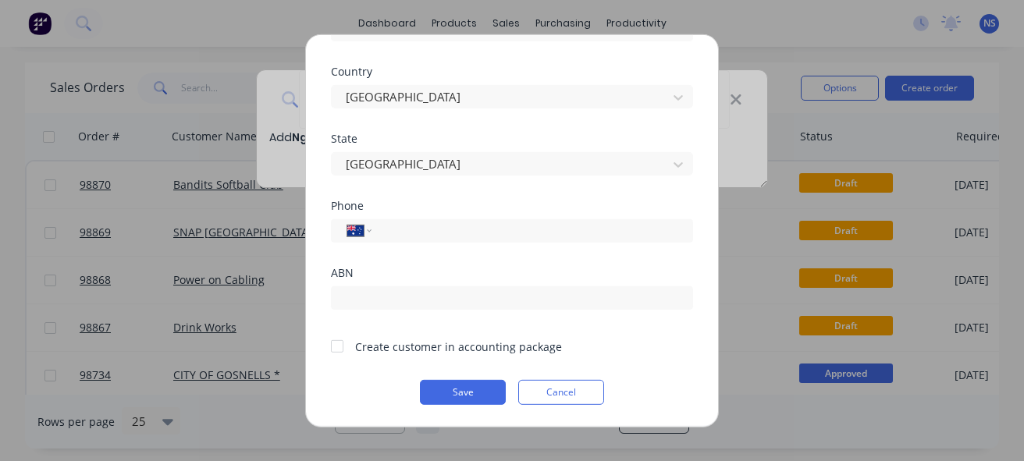
click at [340, 348] on div at bounding box center [337, 346] width 31 height 31
click at [440, 395] on button "Save" at bounding box center [463, 391] width 86 height 25
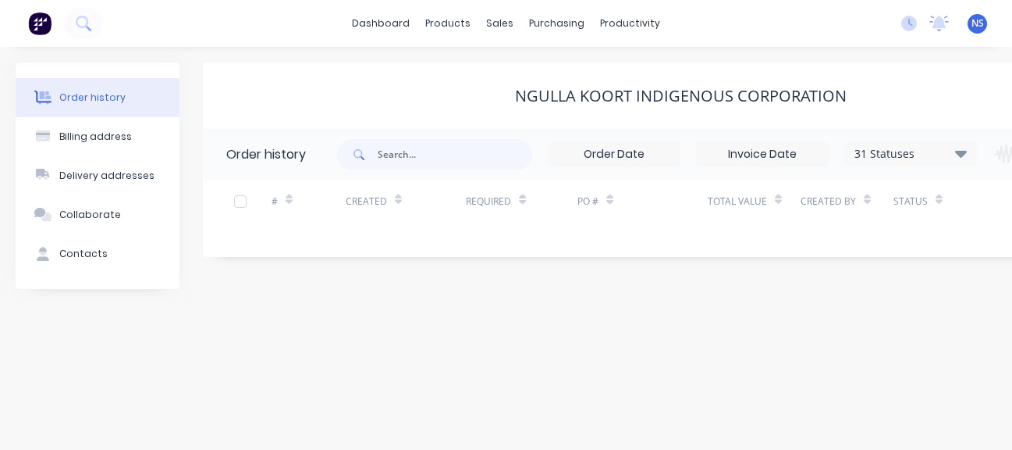
scroll to position [0, 146]
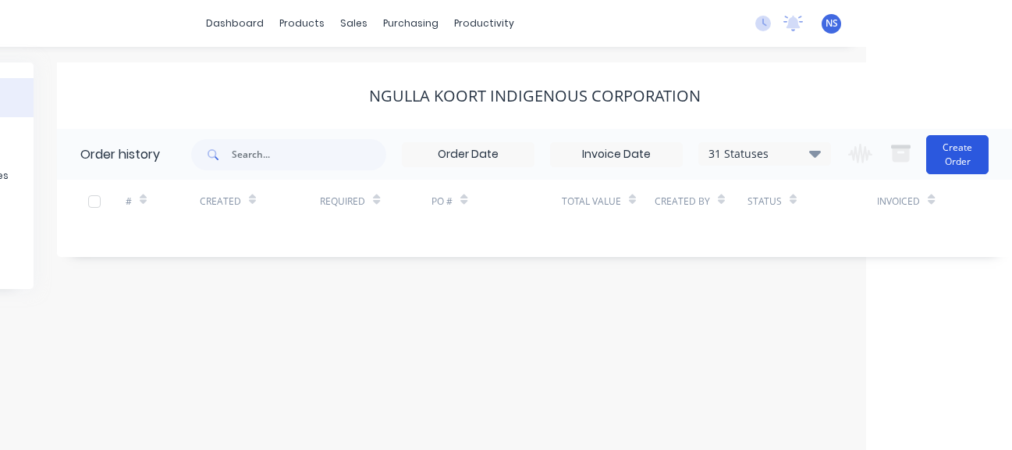
click at [958, 149] on button "Create Order" at bounding box center [958, 154] width 62 height 39
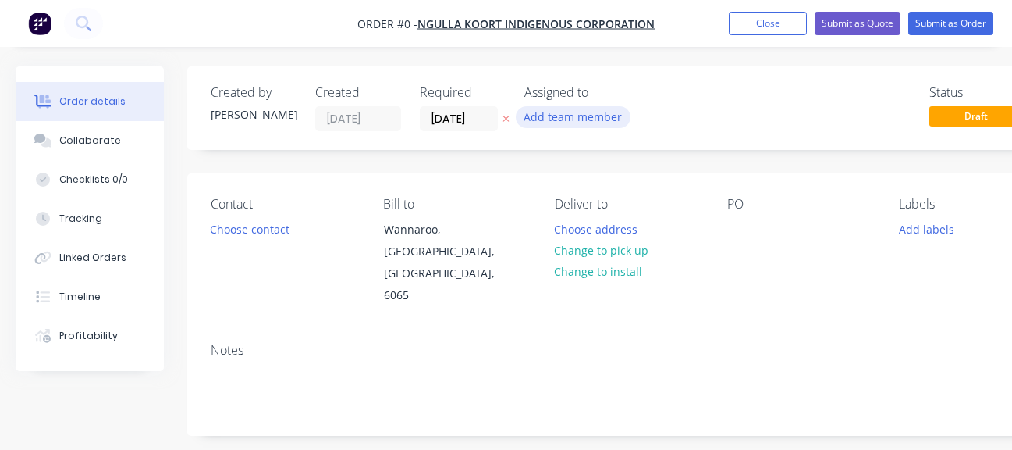
click at [557, 118] on button "Add team member" at bounding box center [573, 116] width 115 height 21
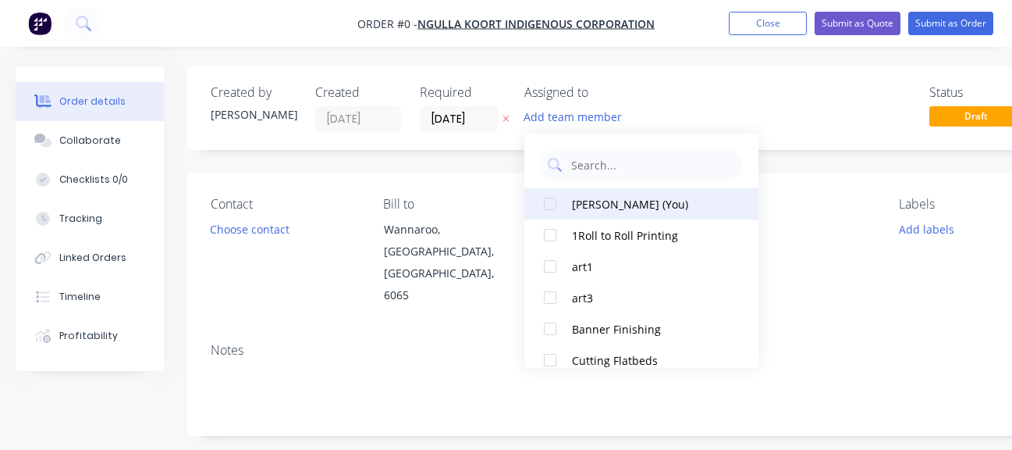
click at [602, 203] on div "[PERSON_NAME] (You)" at bounding box center [650, 204] width 156 height 16
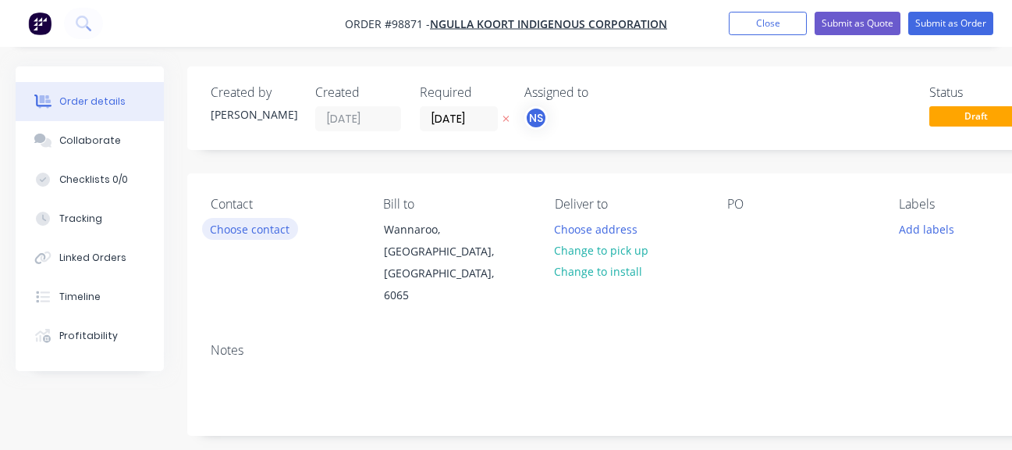
click at [250, 229] on button "Choose contact" at bounding box center [250, 228] width 96 height 21
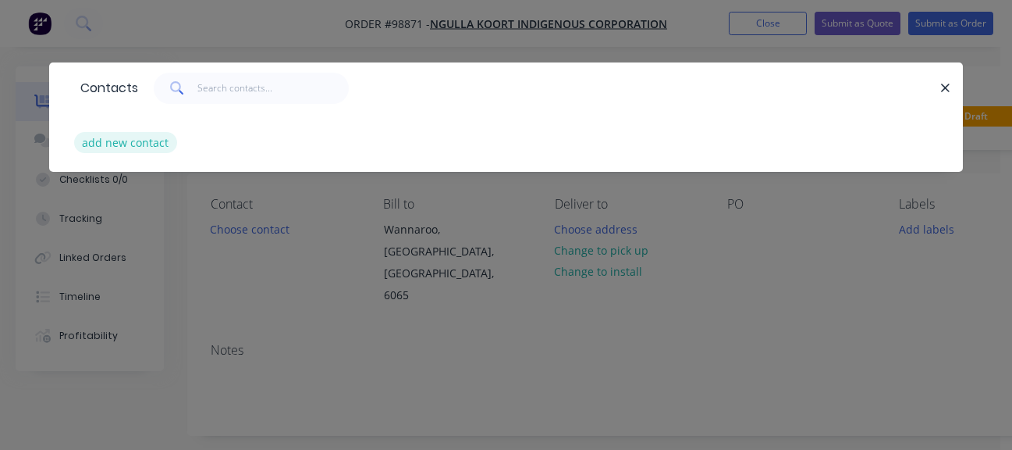
click at [136, 151] on button "add new contact" at bounding box center [125, 142] width 103 height 21
select select "AU"
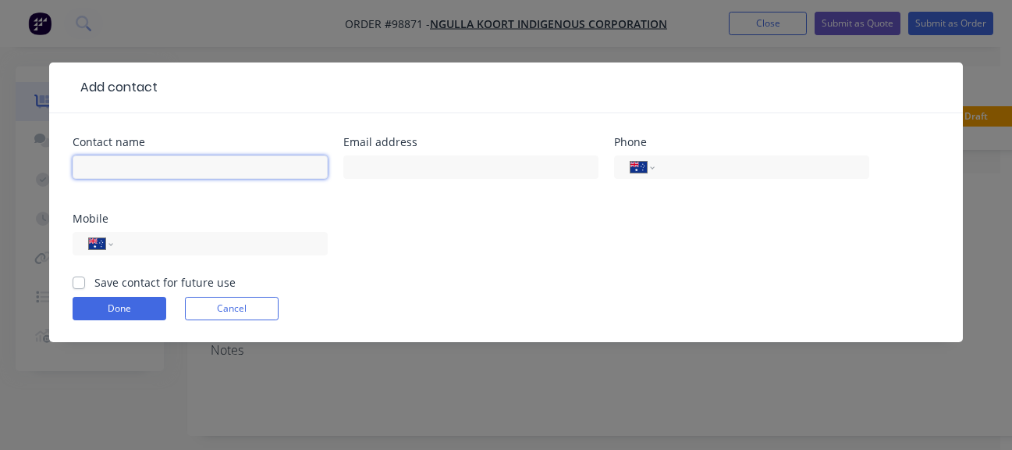
click at [134, 165] on input "text" at bounding box center [200, 166] width 255 height 23
type input "Judith Birchall"
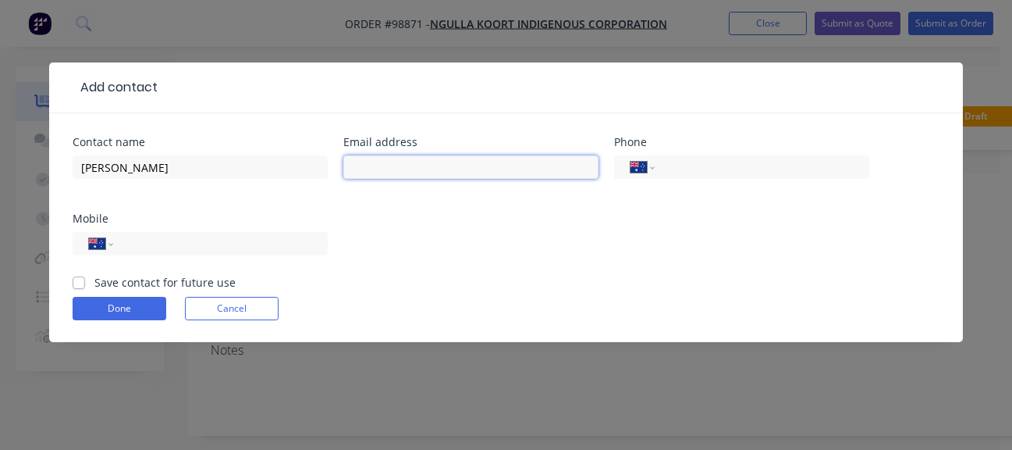
click at [373, 167] on input "text" at bounding box center [470, 166] width 255 height 23
